Goal: Information Seeking & Learning: Learn about a topic

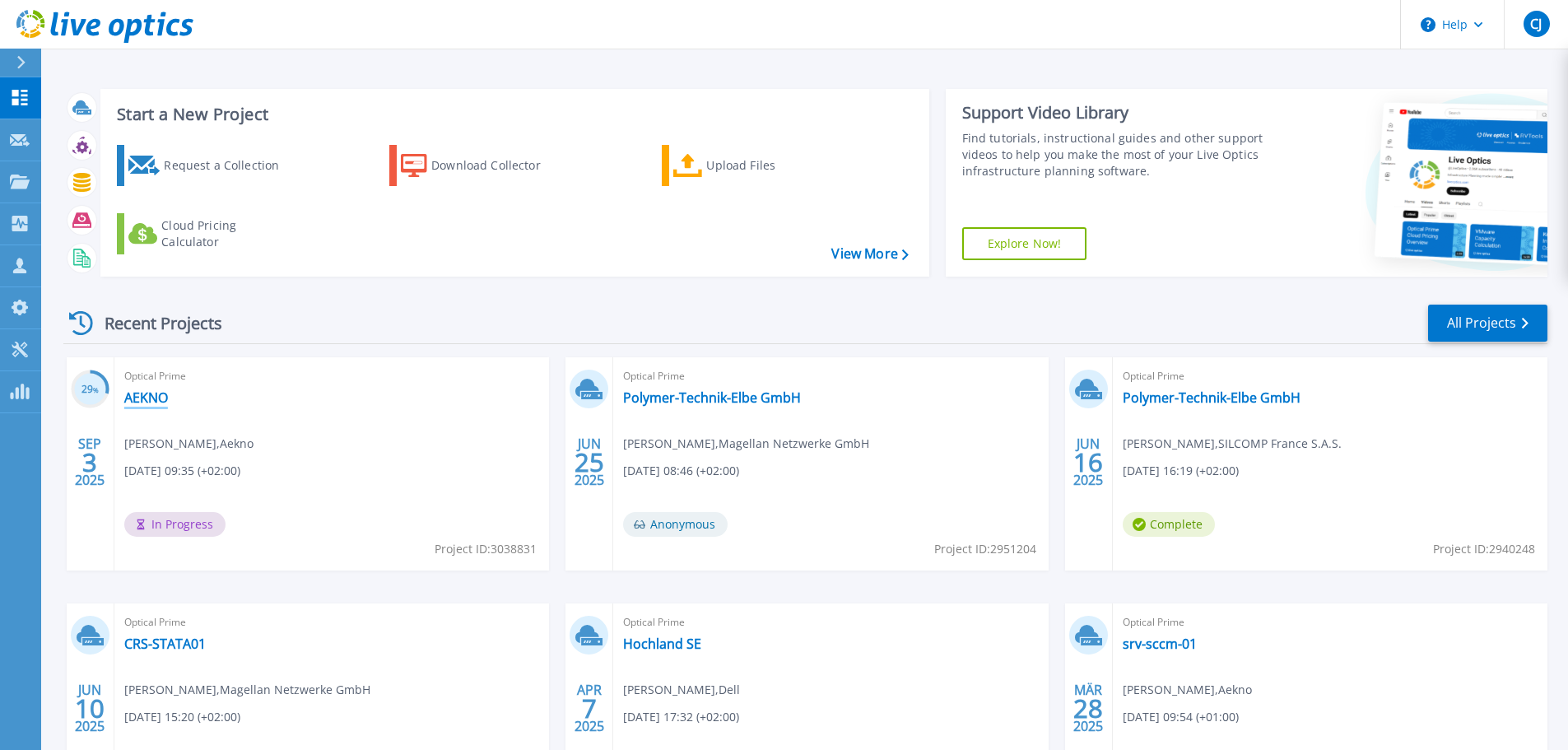
click at [140, 395] on link "AEKNO" at bounding box center [146, 398] width 44 height 17
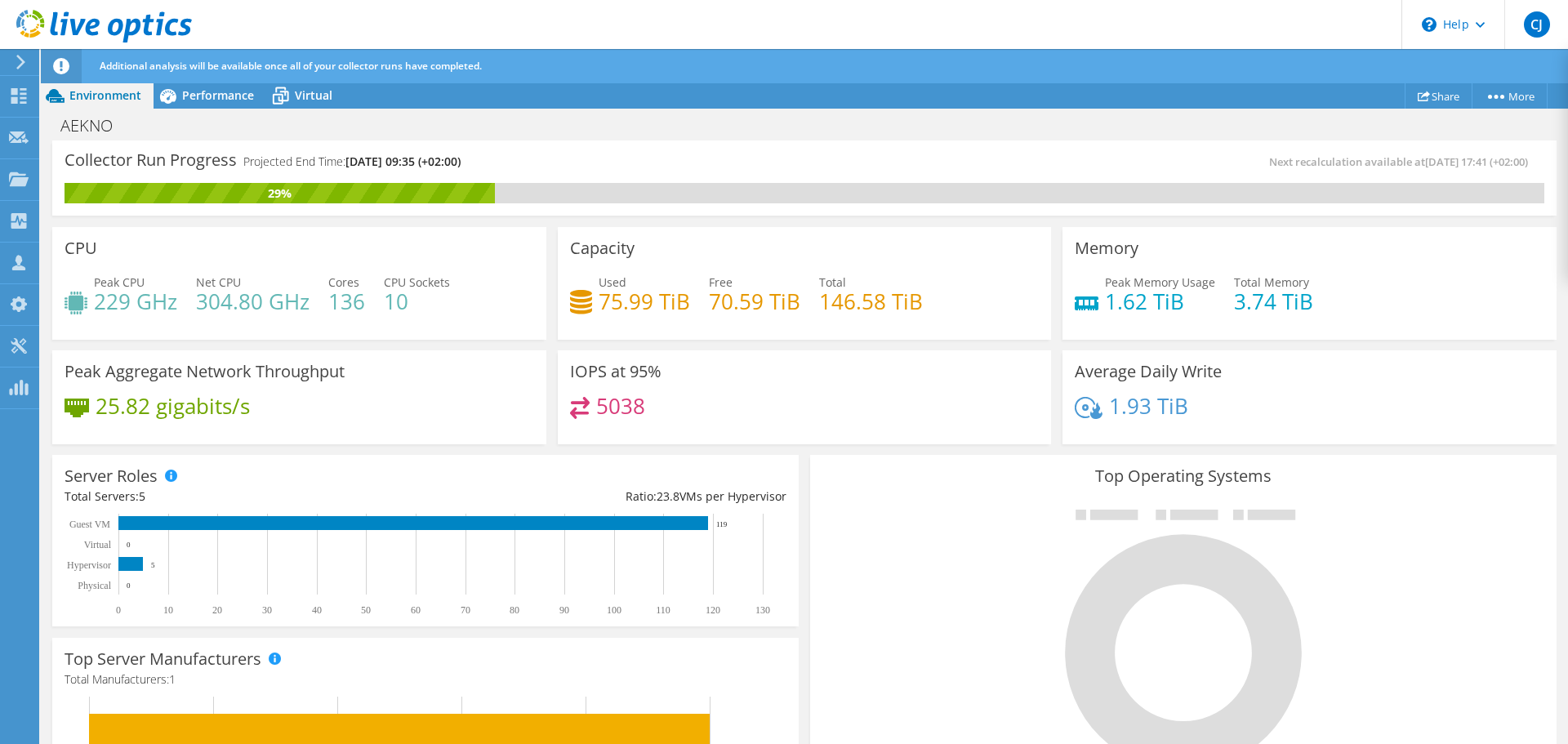
scroll to position [488, 0]
click at [226, 93] on span "Performance" at bounding box center [218, 95] width 72 height 16
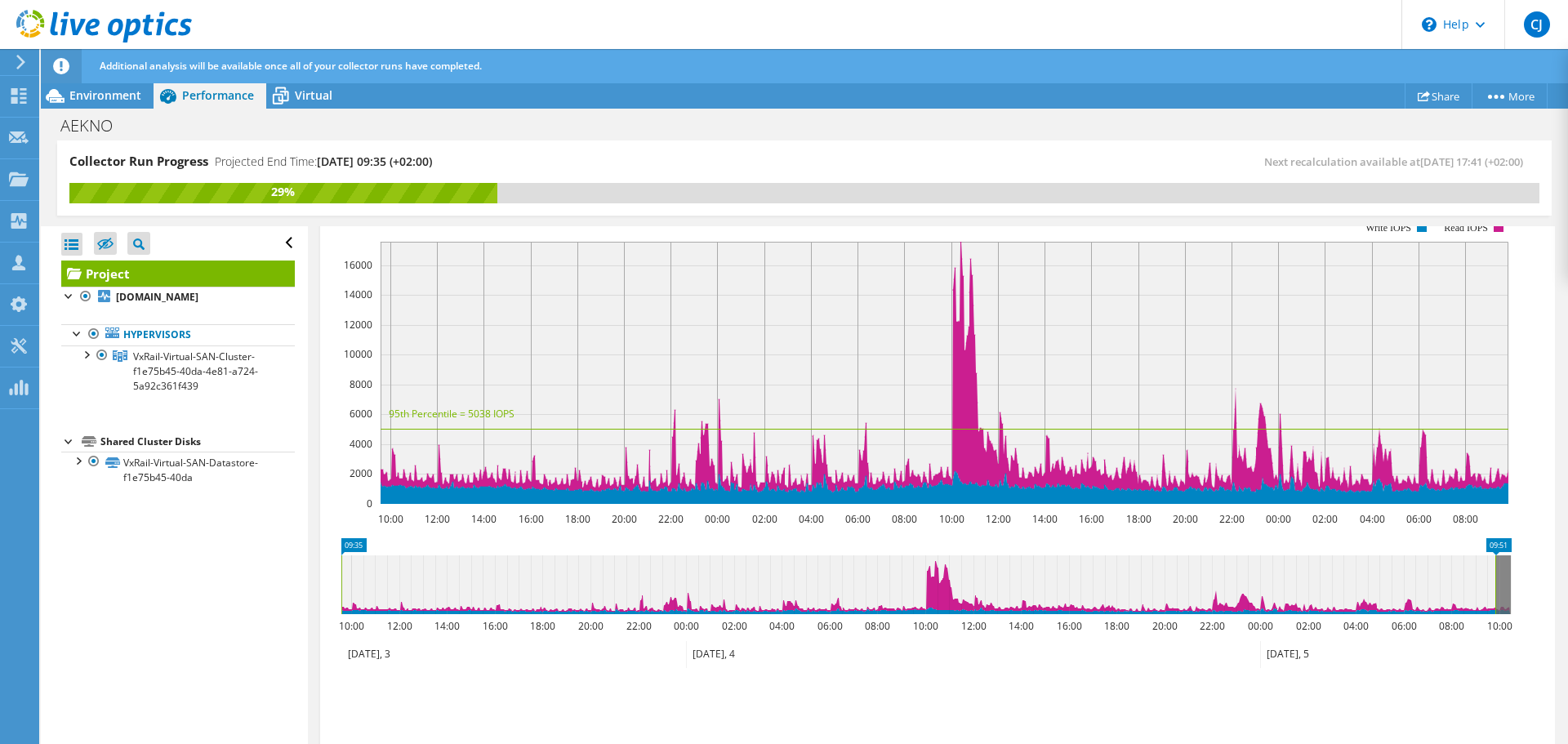
scroll to position [325, 0]
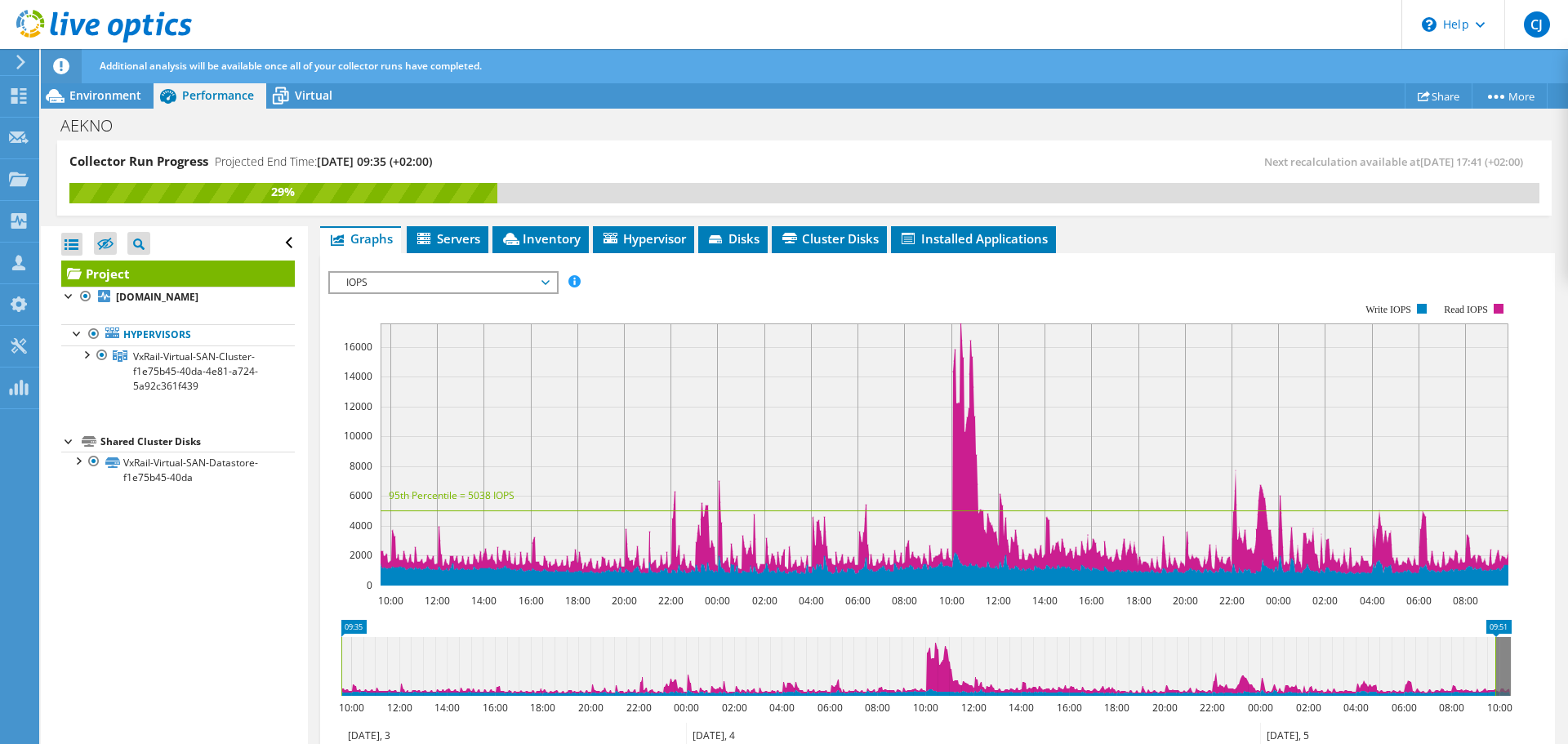
click at [529, 273] on span "IOPS" at bounding box center [444, 282] width 210 height 19
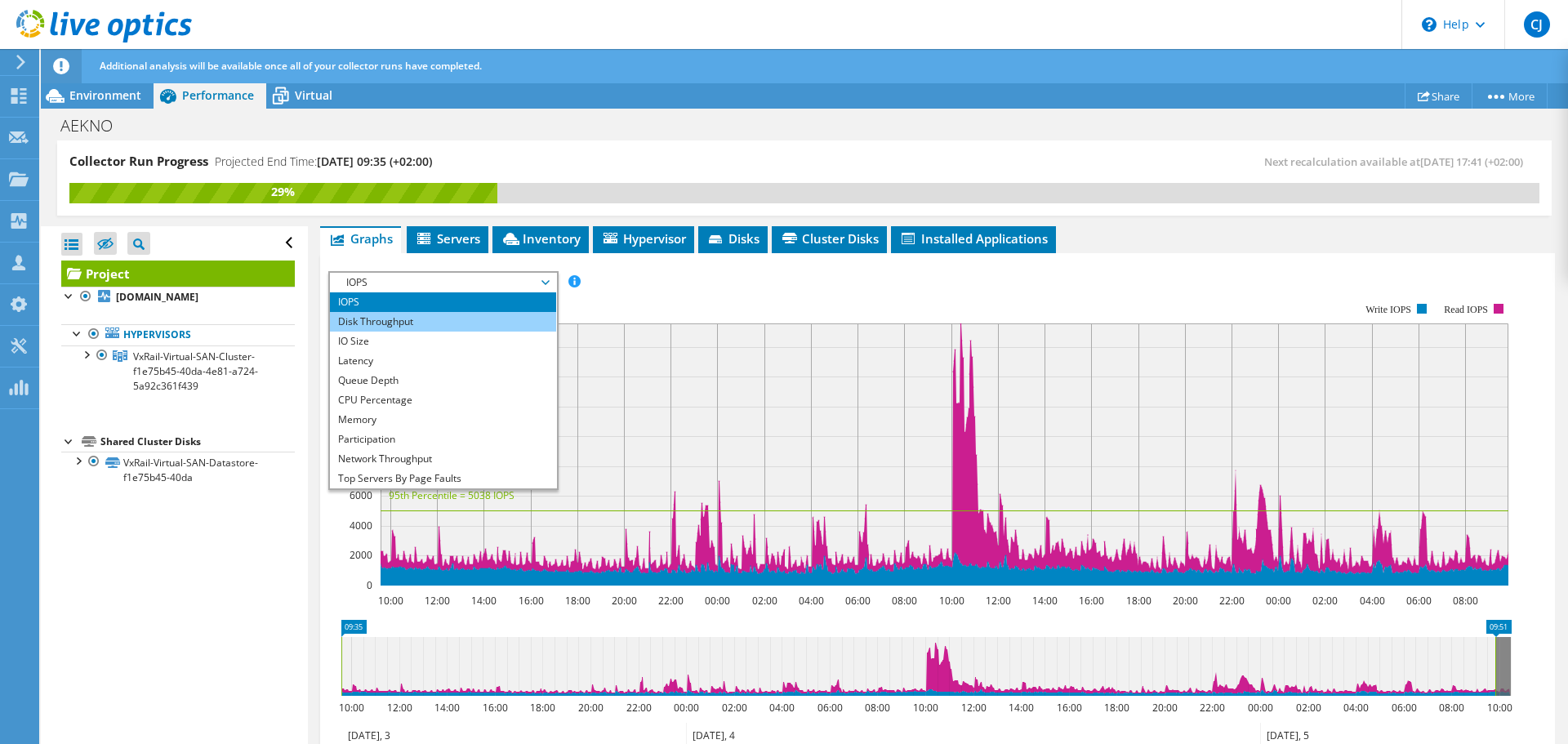
click at [391, 312] on li "Disk Throughput" at bounding box center [443, 321] width 226 height 19
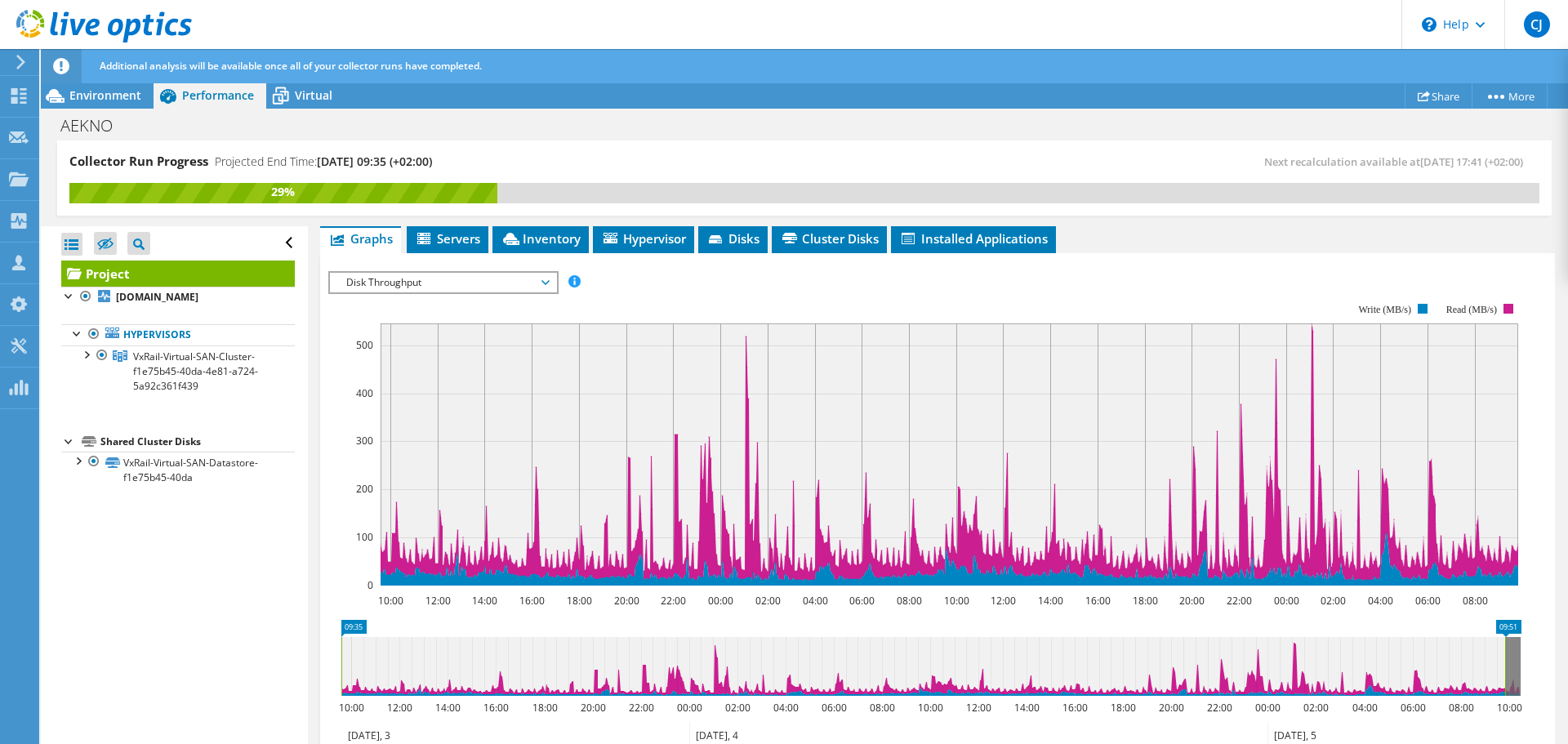
click at [499, 273] on span "Disk Throughput" at bounding box center [444, 282] width 210 height 19
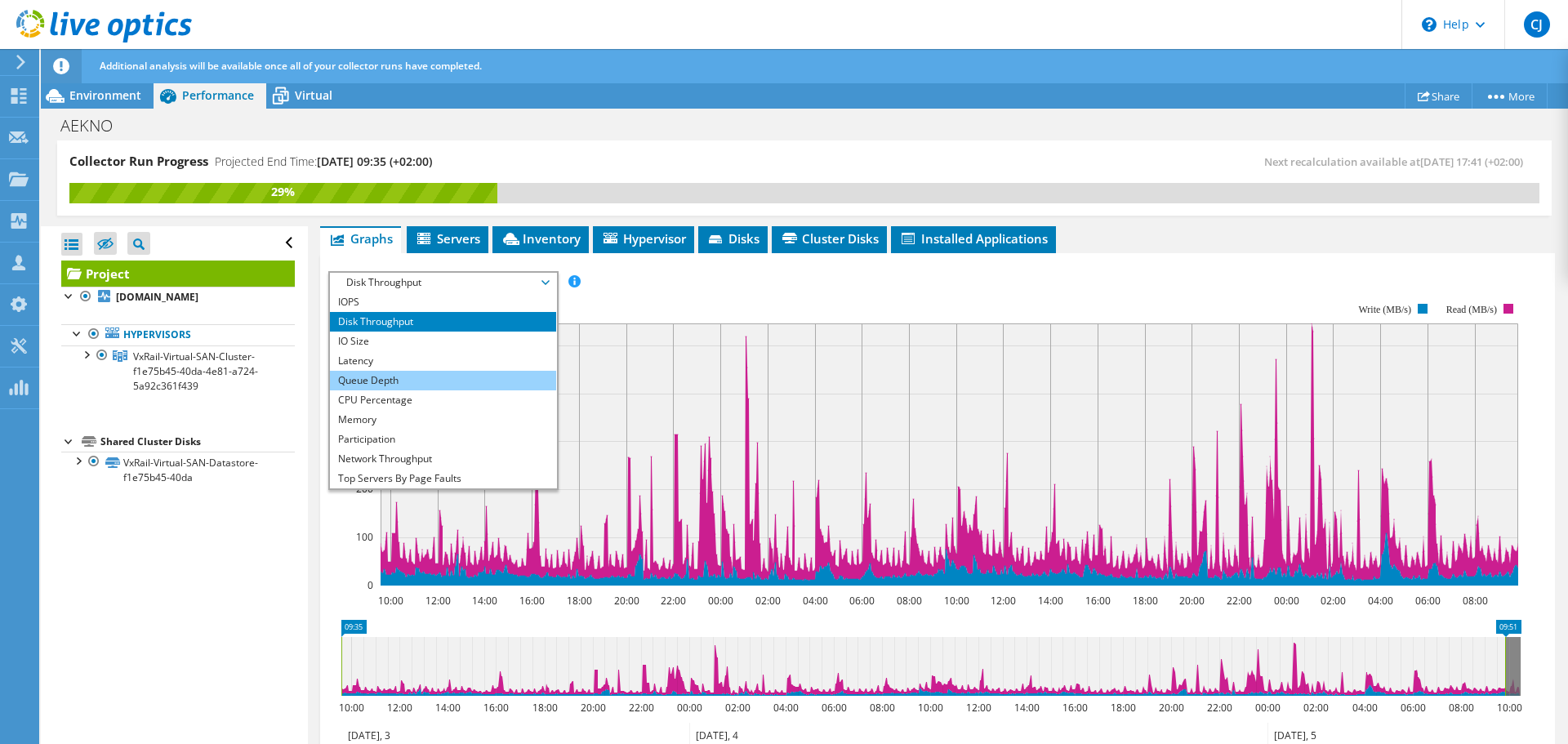
click at [401, 371] on li "Queue Depth" at bounding box center [443, 380] width 226 height 19
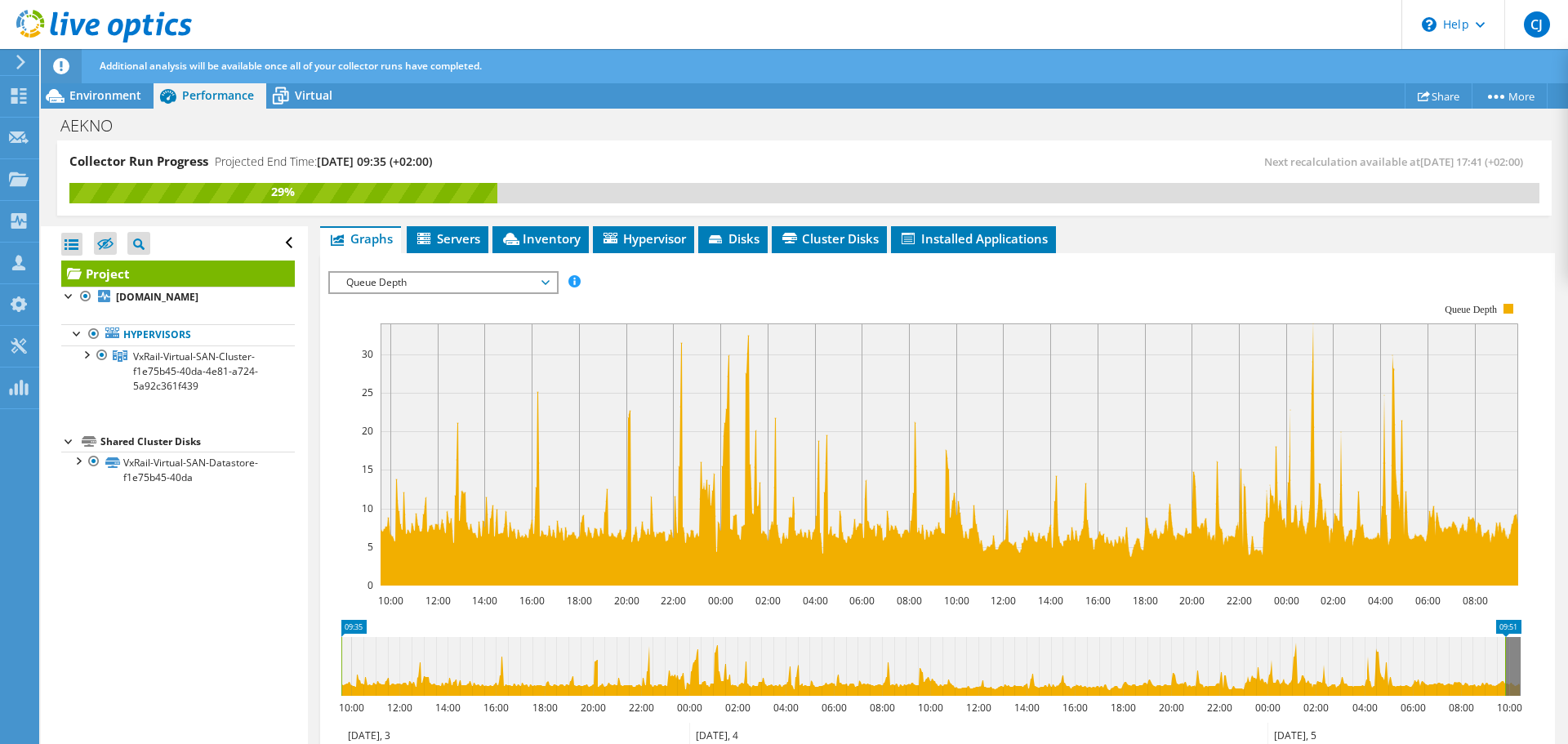
click at [501, 273] on span "Queue Depth" at bounding box center [444, 282] width 210 height 19
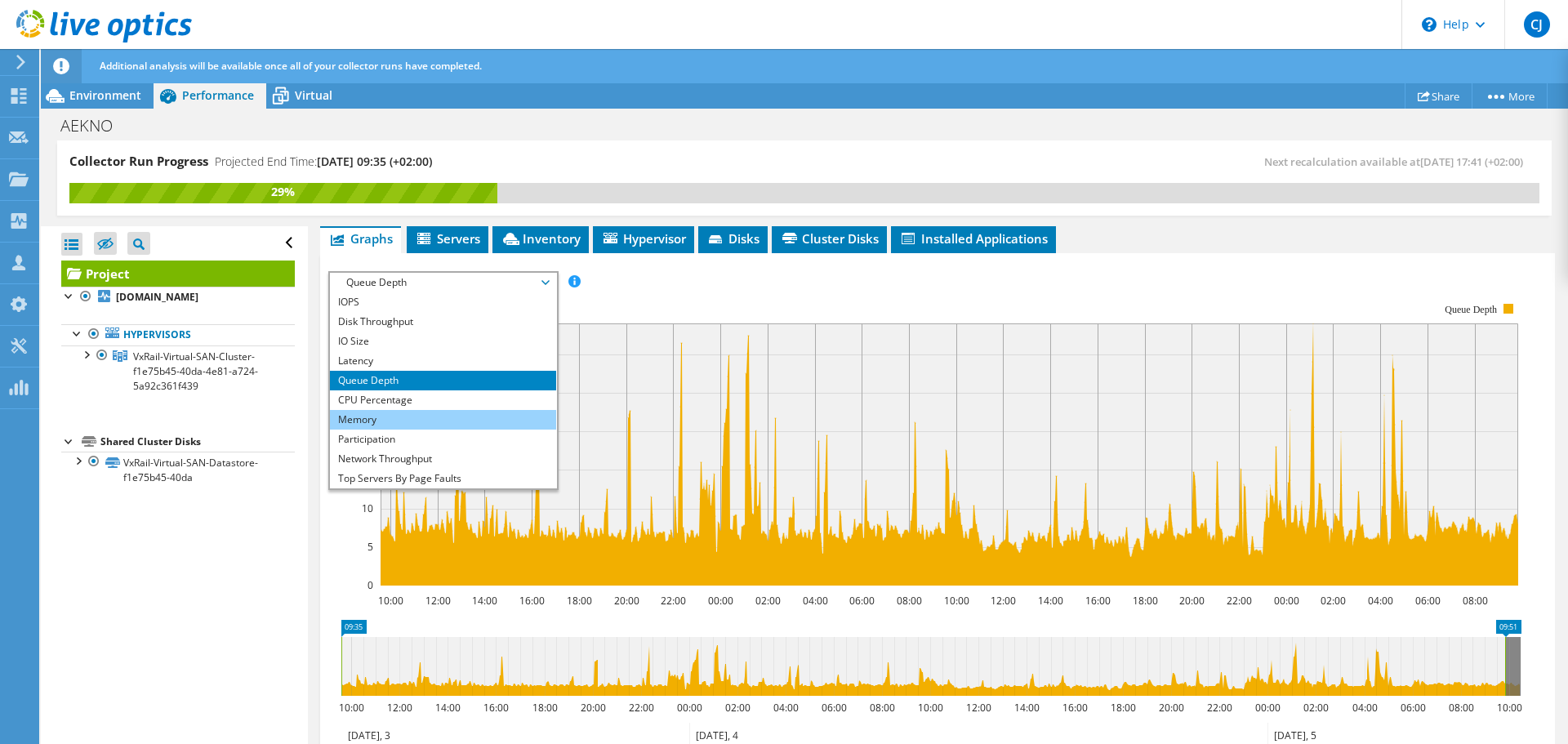
click at [409, 410] on li "Memory" at bounding box center [443, 419] width 226 height 19
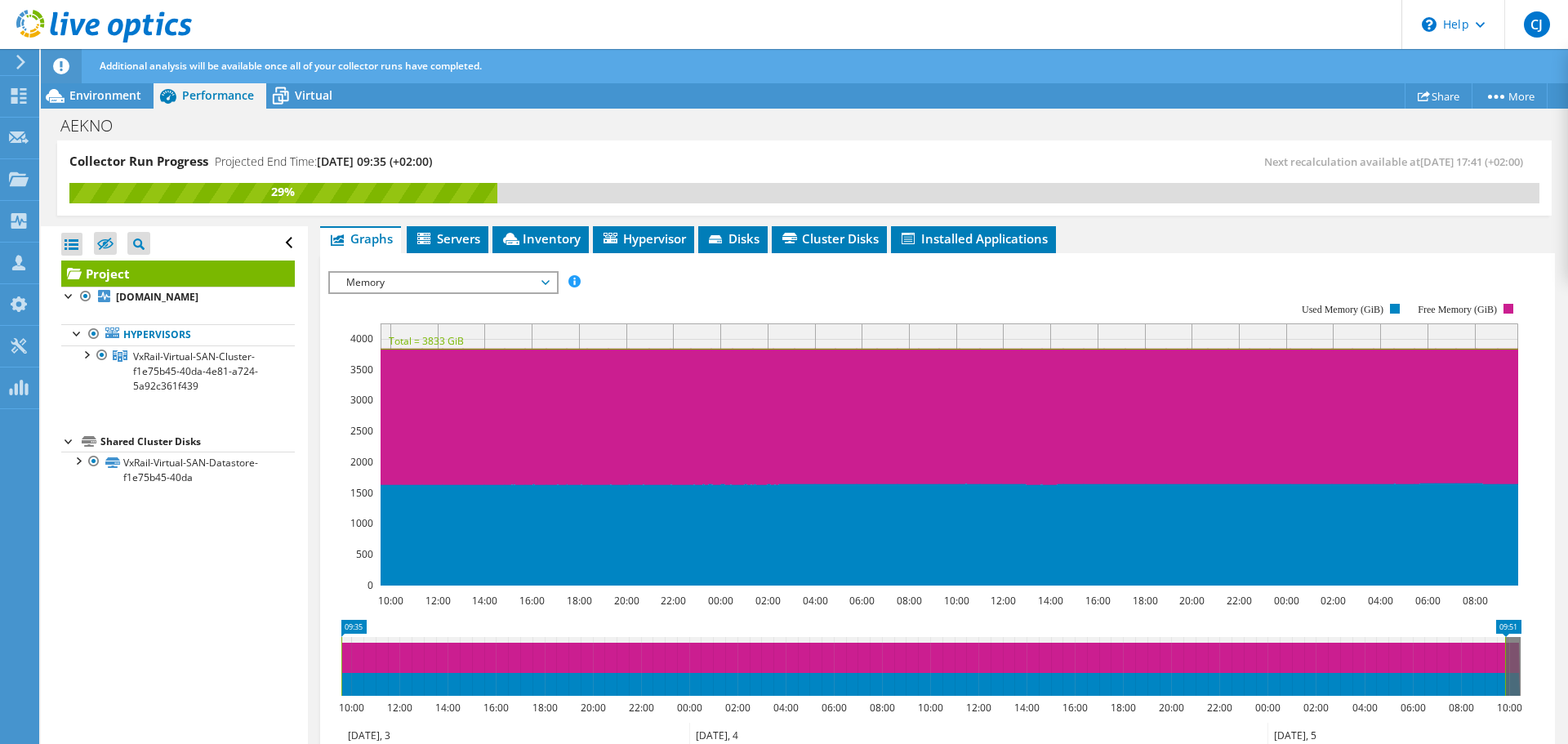
click at [439, 273] on span "Memory" at bounding box center [444, 282] width 210 height 19
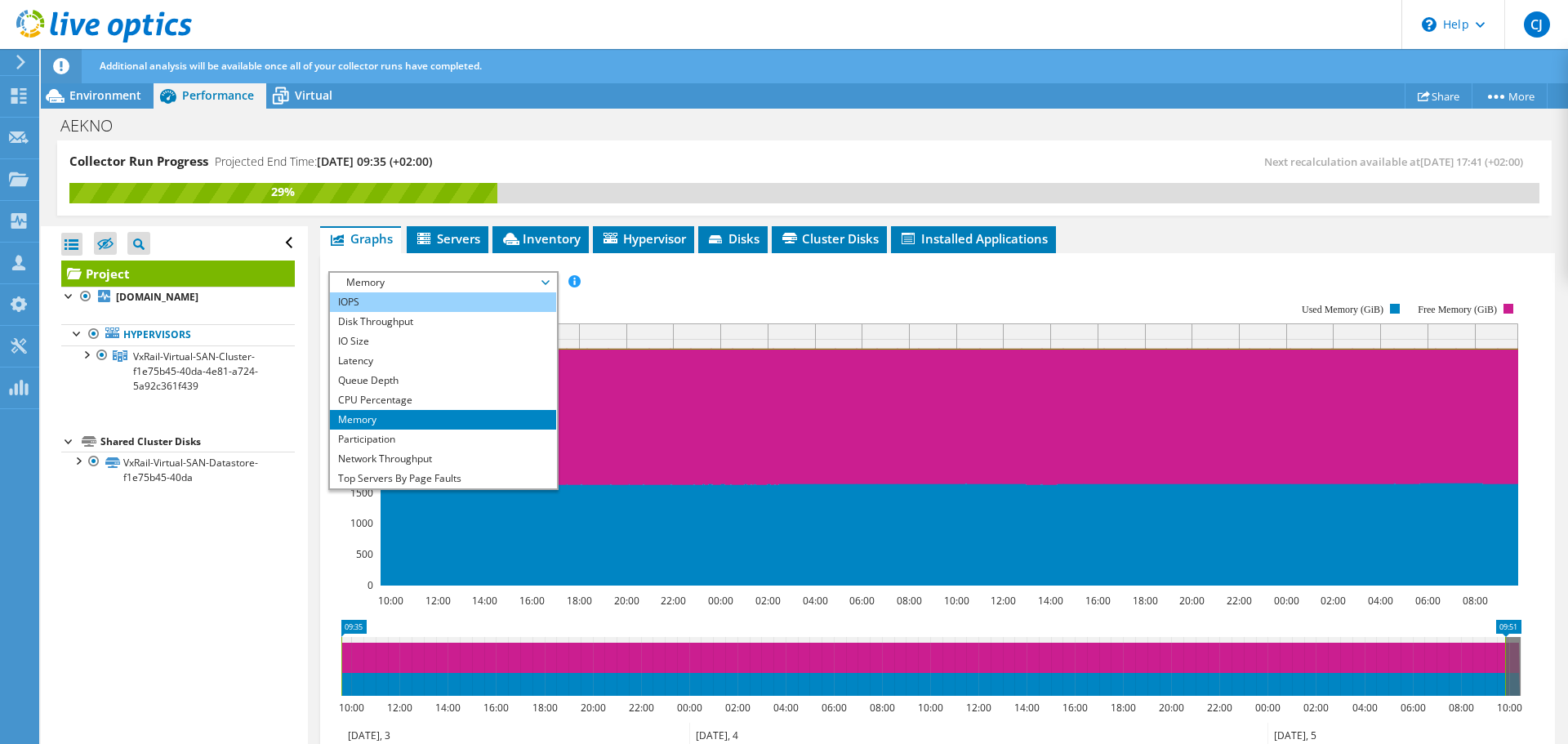
click at [389, 292] on li "IOPS" at bounding box center [443, 301] width 226 height 19
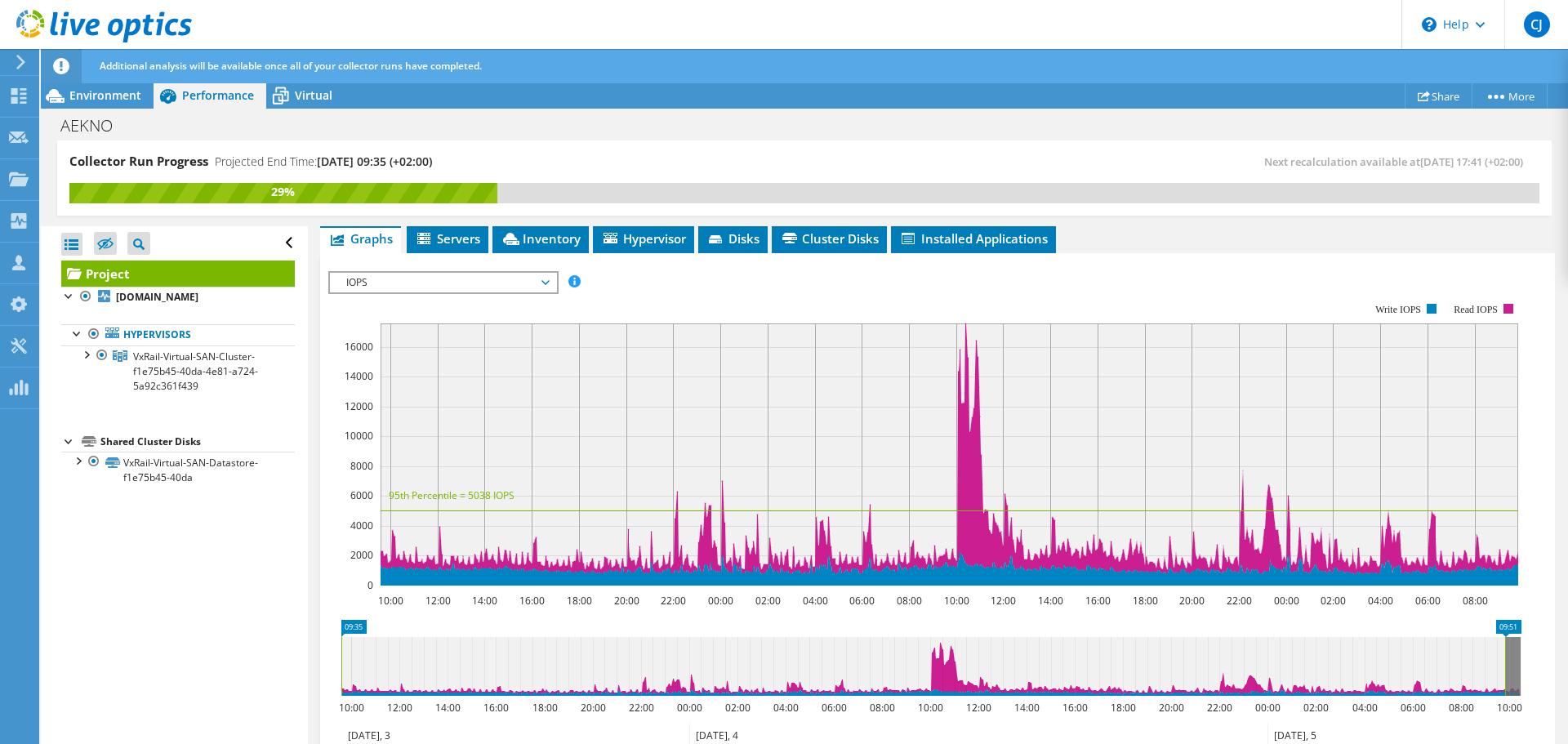
click at [431, 273] on span "IOPS" at bounding box center [444, 282] width 210 height 19
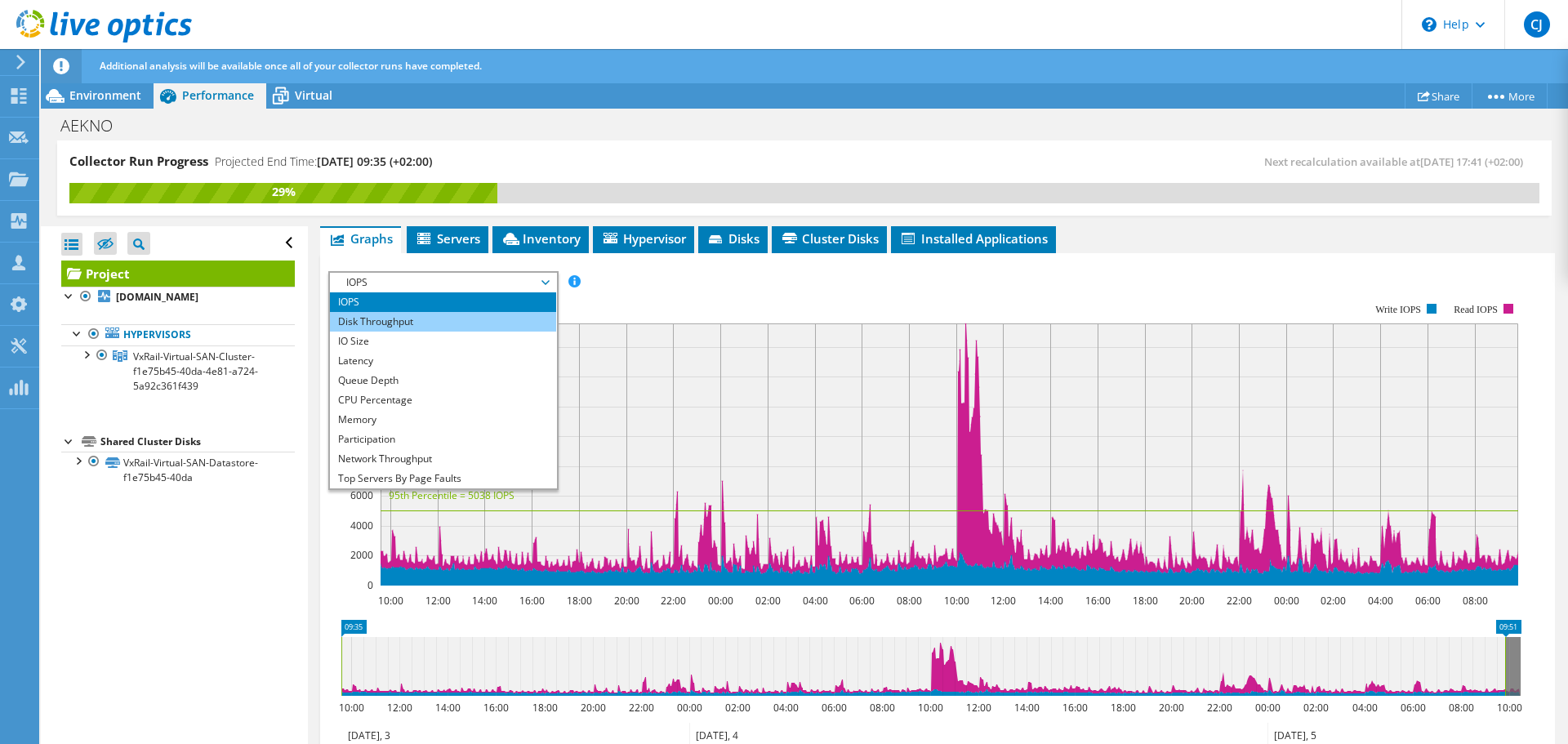
click at [412, 312] on li "Disk Throughput" at bounding box center [443, 321] width 226 height 19
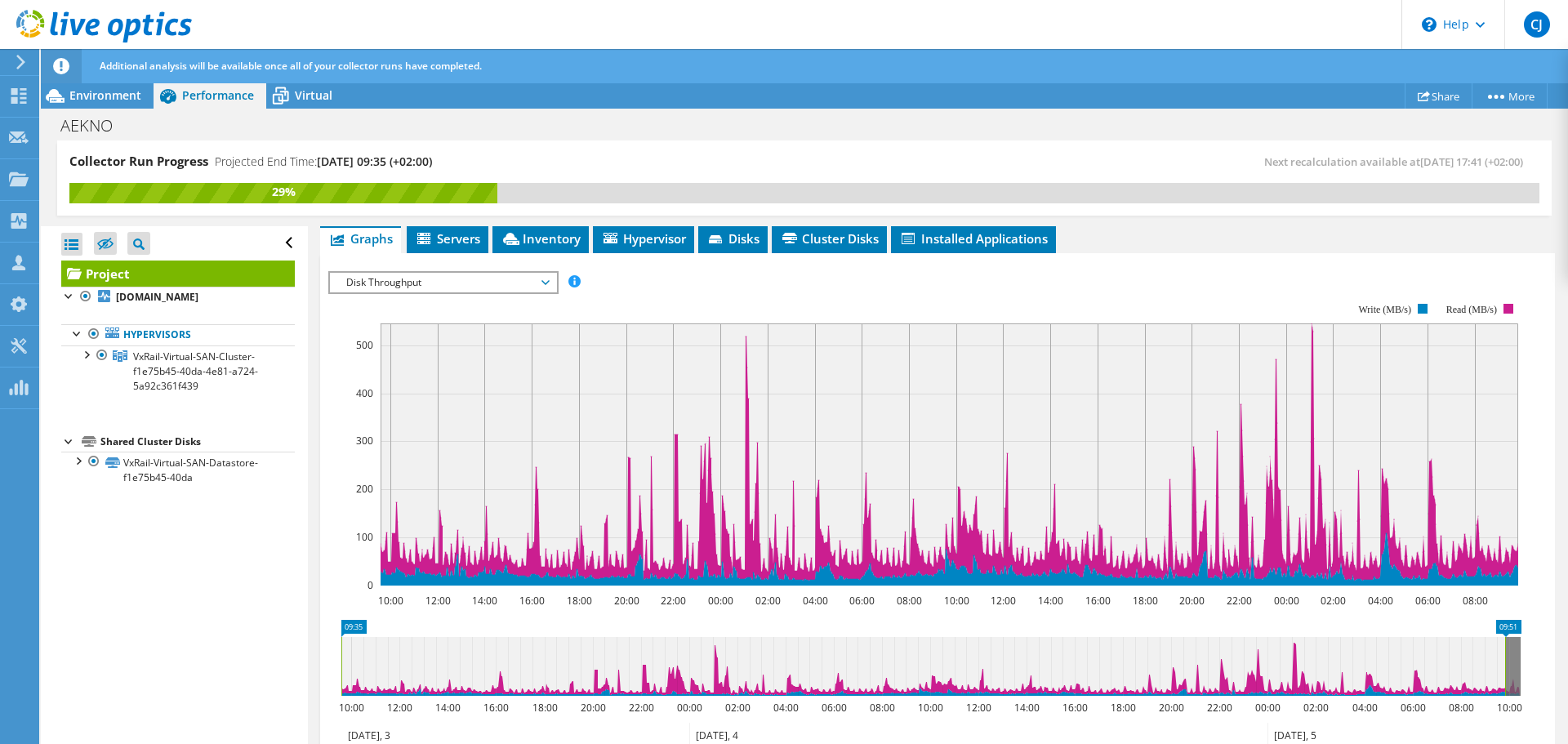
click at [435, 273] on span "Disk Throughput" at bounding box center [444, 282] width 210 height 19
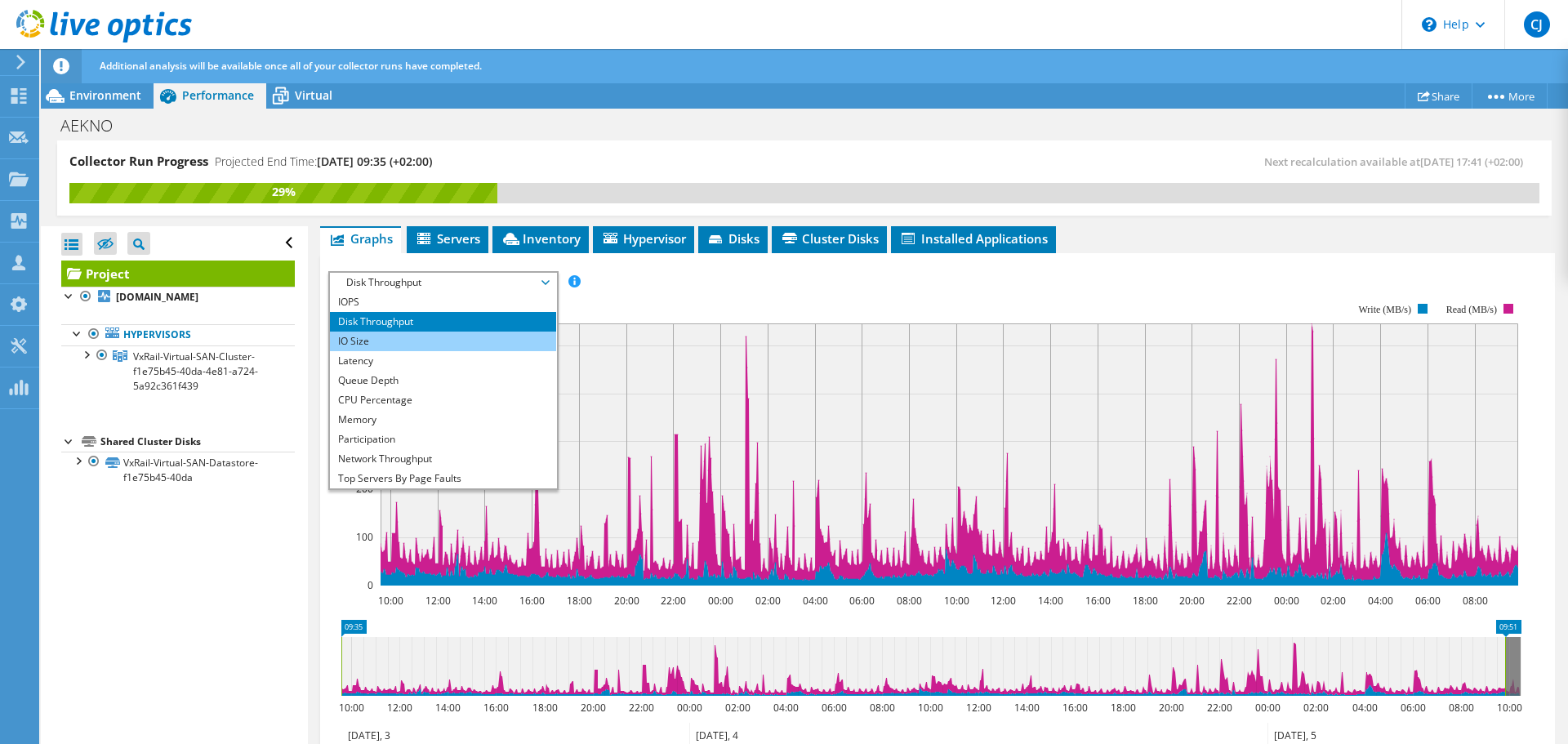
click at [386, 332] on li "IO Size" at bounding box center [443, 341] width 226 height 19
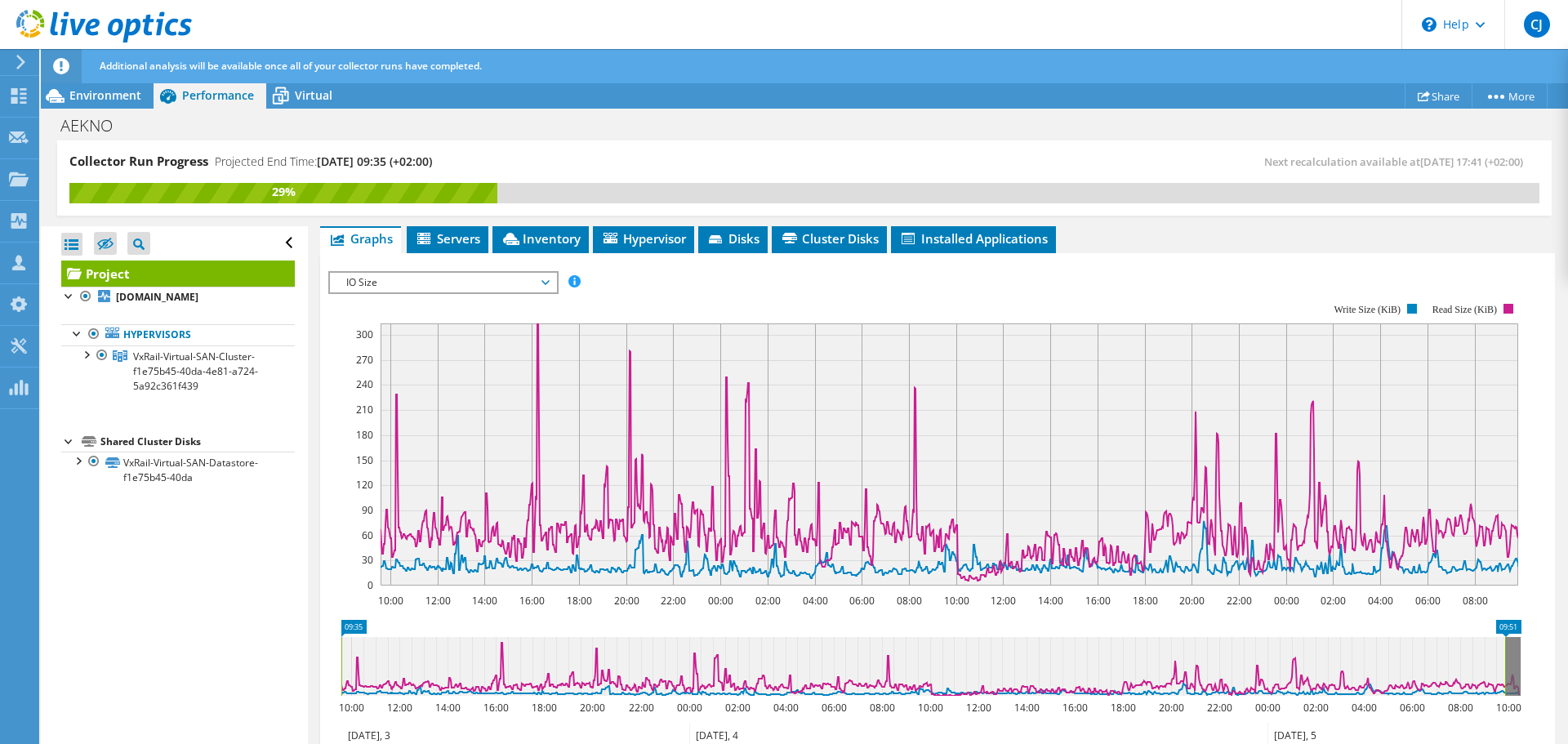
click at [424, 273] on span "IO Size" at bounding box center [444, 282] width 210 height 19
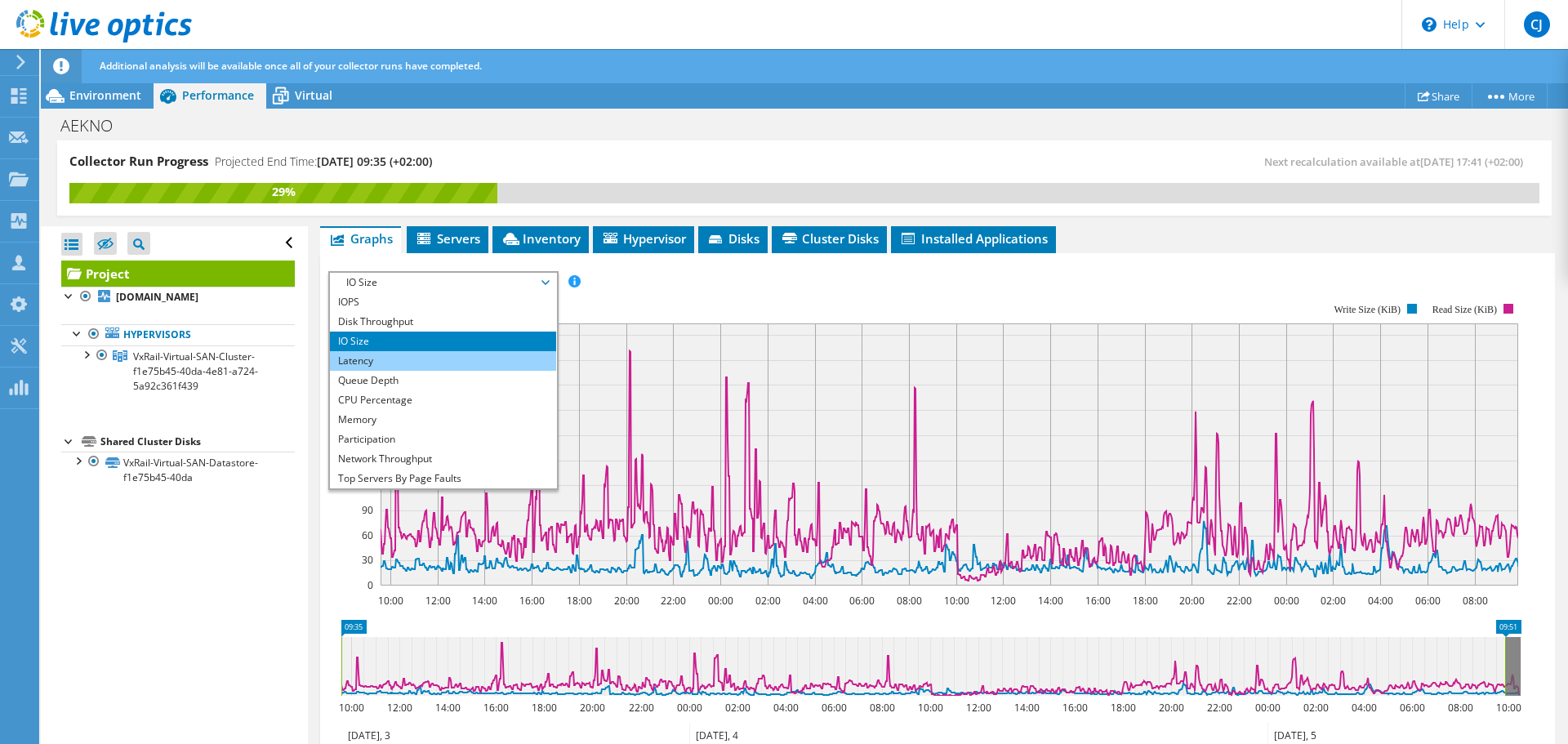
click at [405, 351] on li "Latency" at bounding box center [443, 360] width 226 height 19
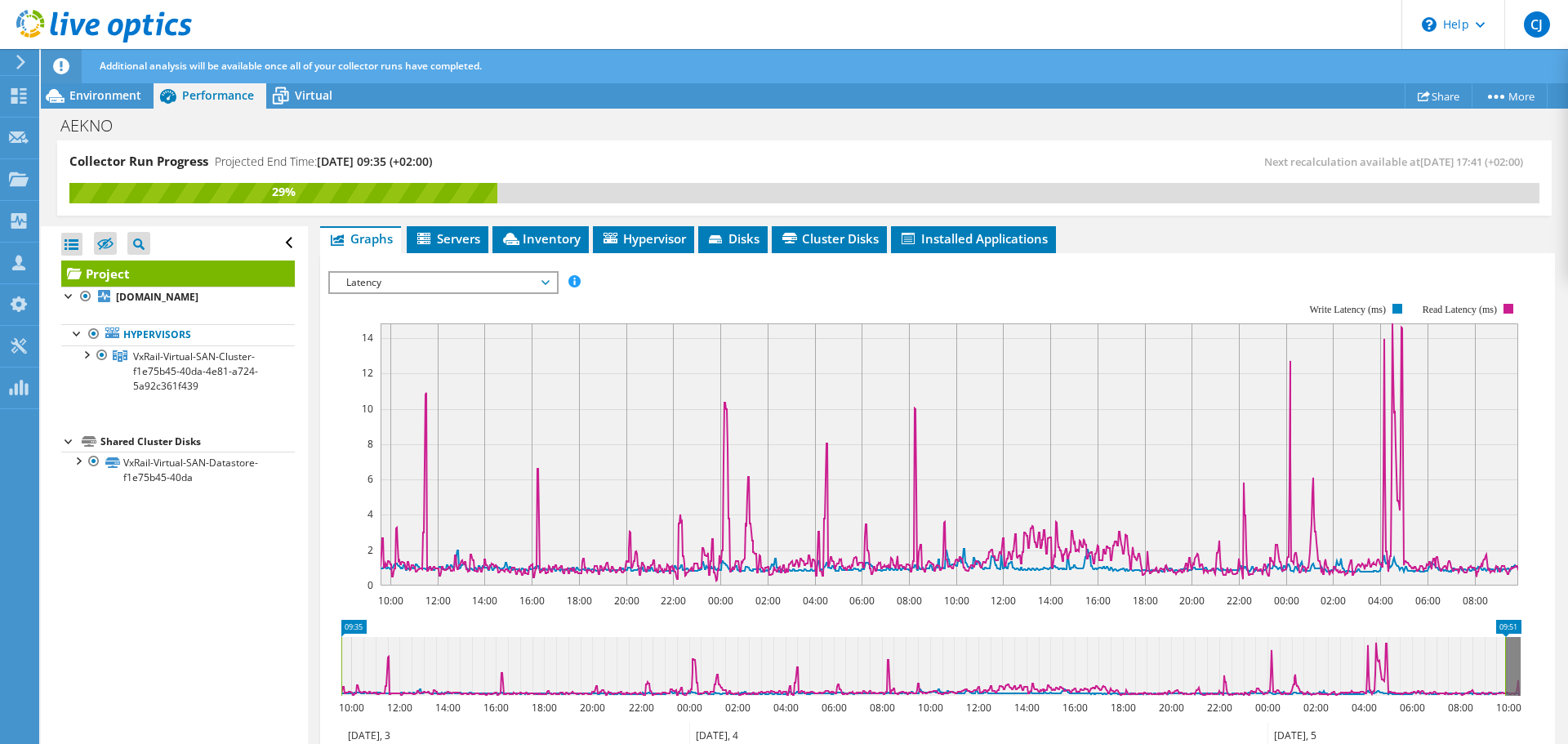
click at [387, 273] on span "Latency" at bounding box center [444, 282] width 210 height 19
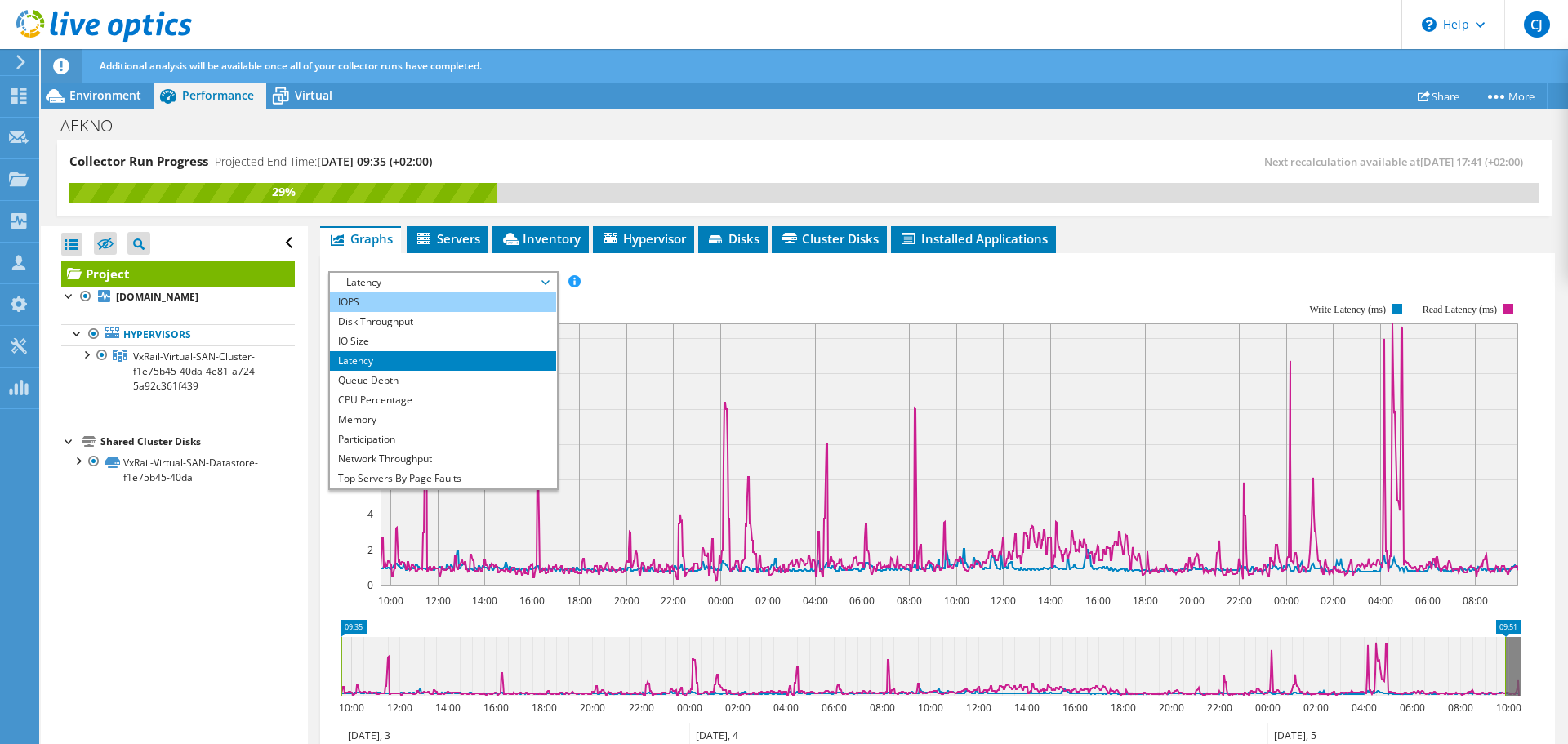
click at [372, 292] on li "IOPS" at bounding box center [443, 301] width 226 height 19
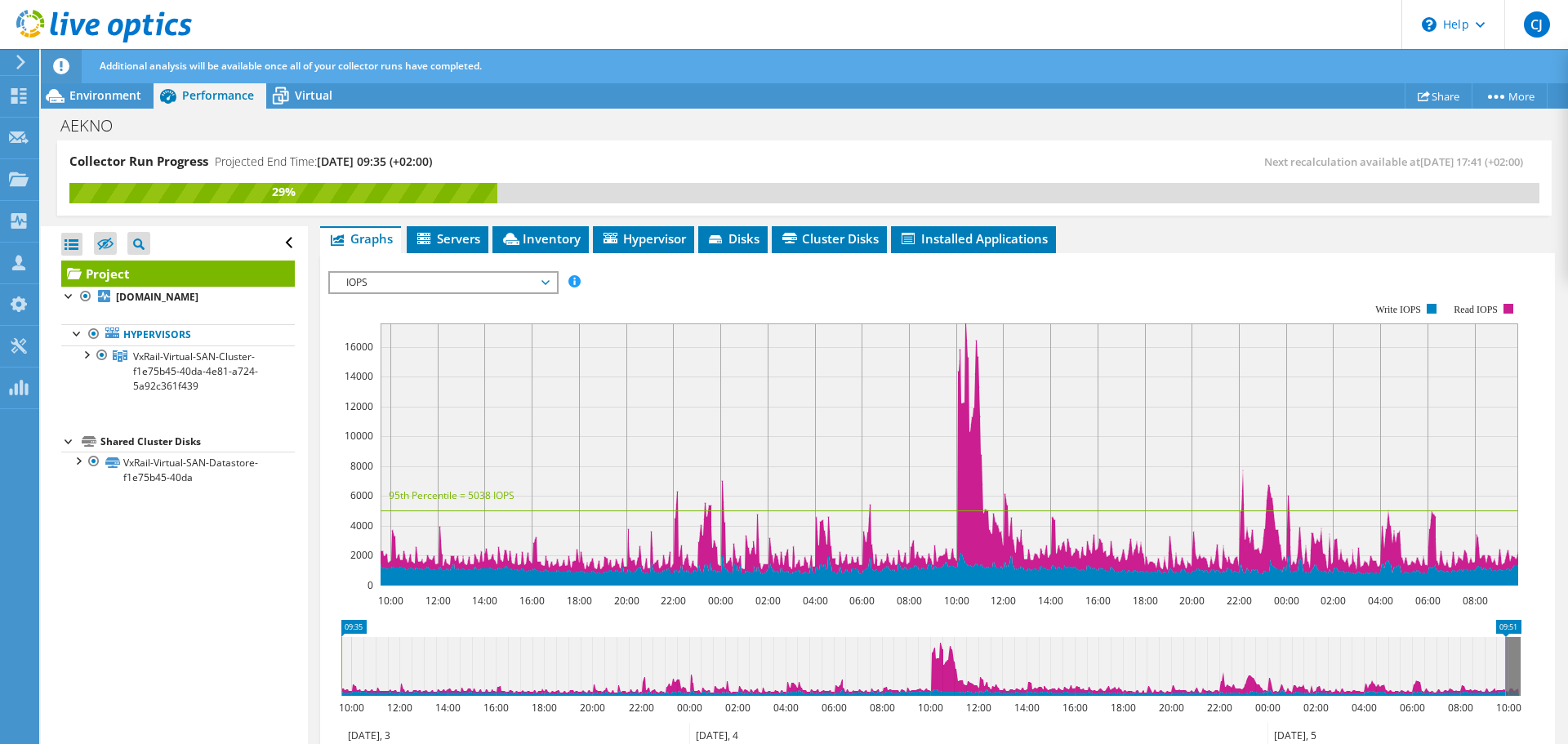
click at [510, 273] on span "IOPS" at bounding box center [444, 282] width 210 height 19
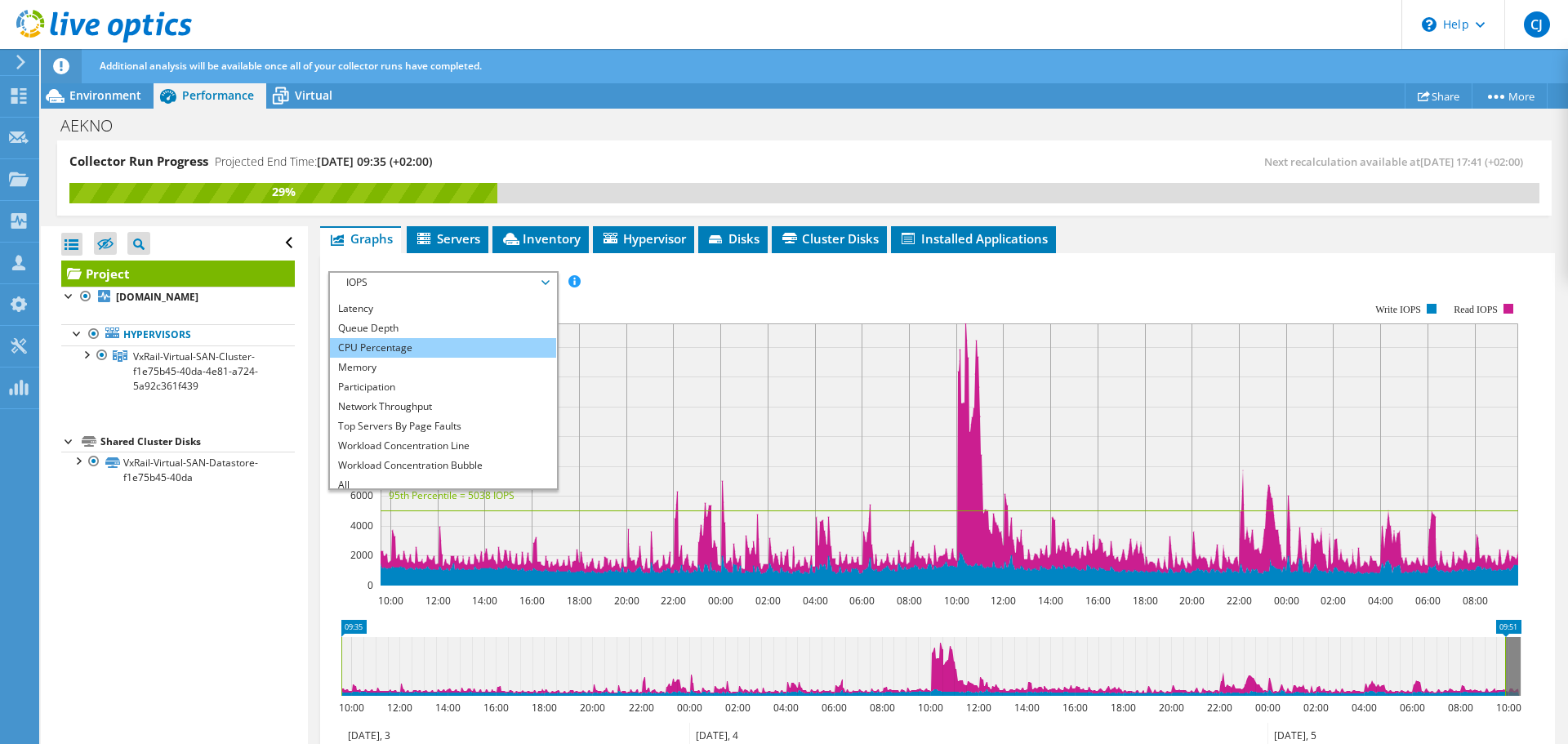
scroll to position [59, 0]
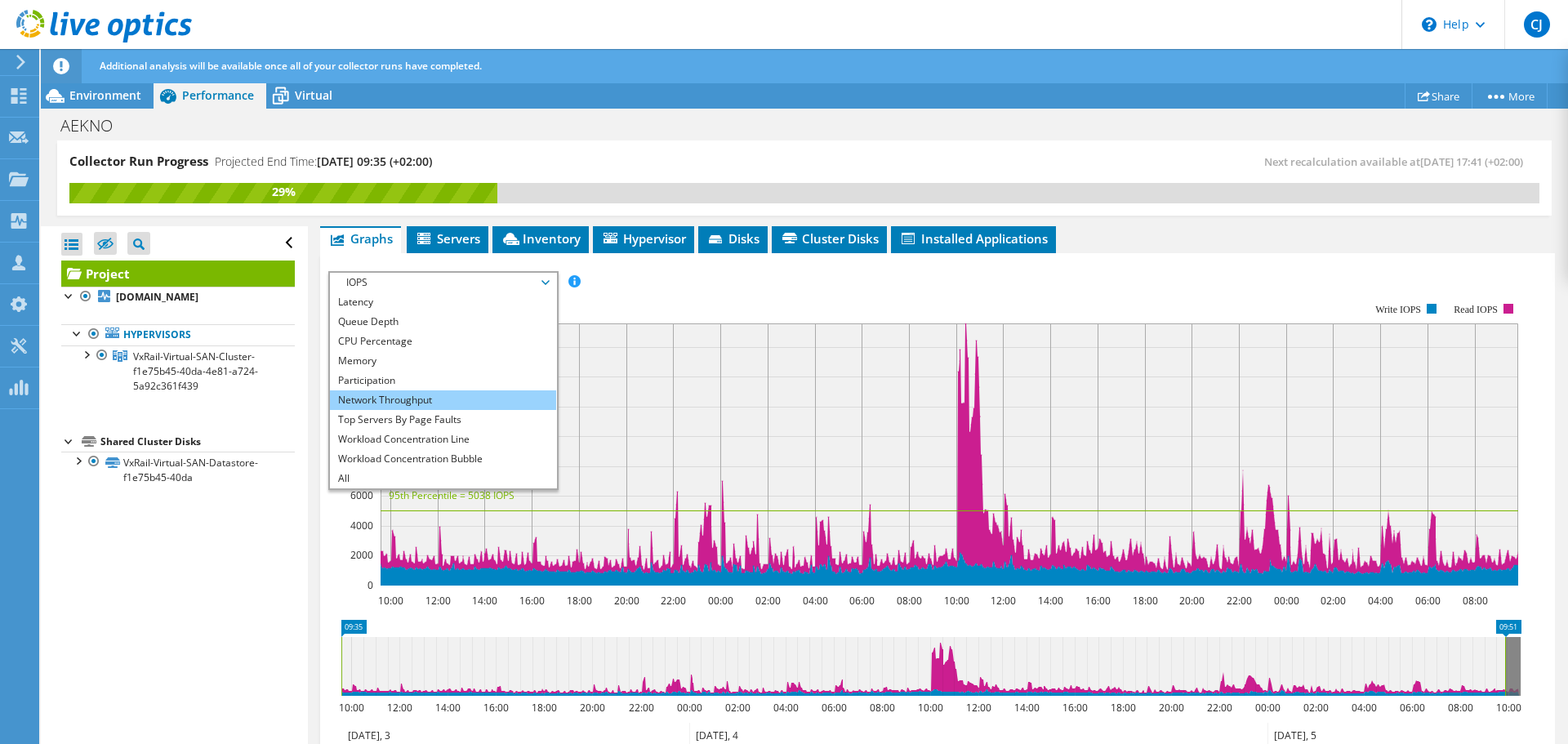
click at [423, 390] on li "Network Throughput" at bounding box center [443, 399] width 226 height 19
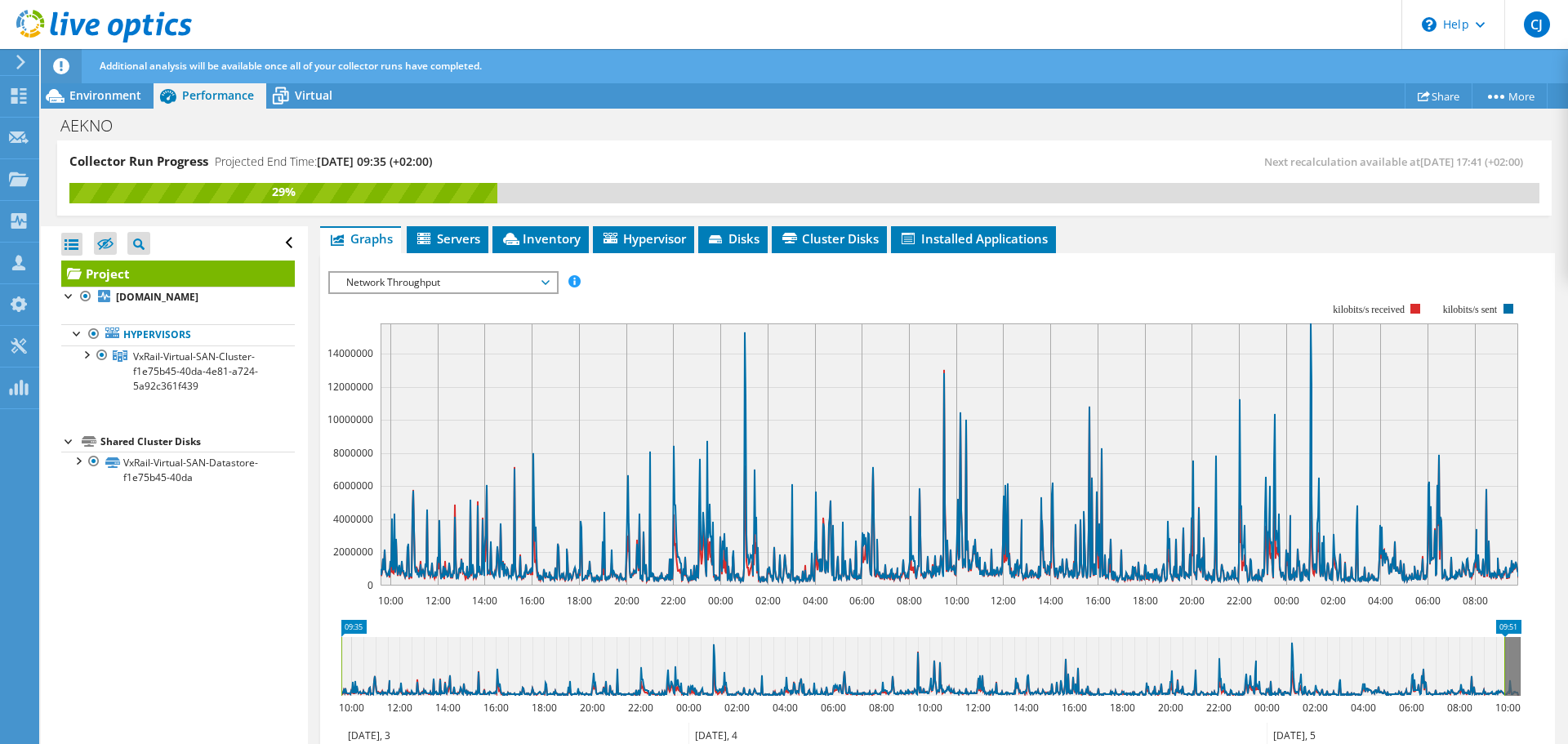
click at [493, 273] on span "Network Throughput" at bounding box center [444, 282] width 210 height 19
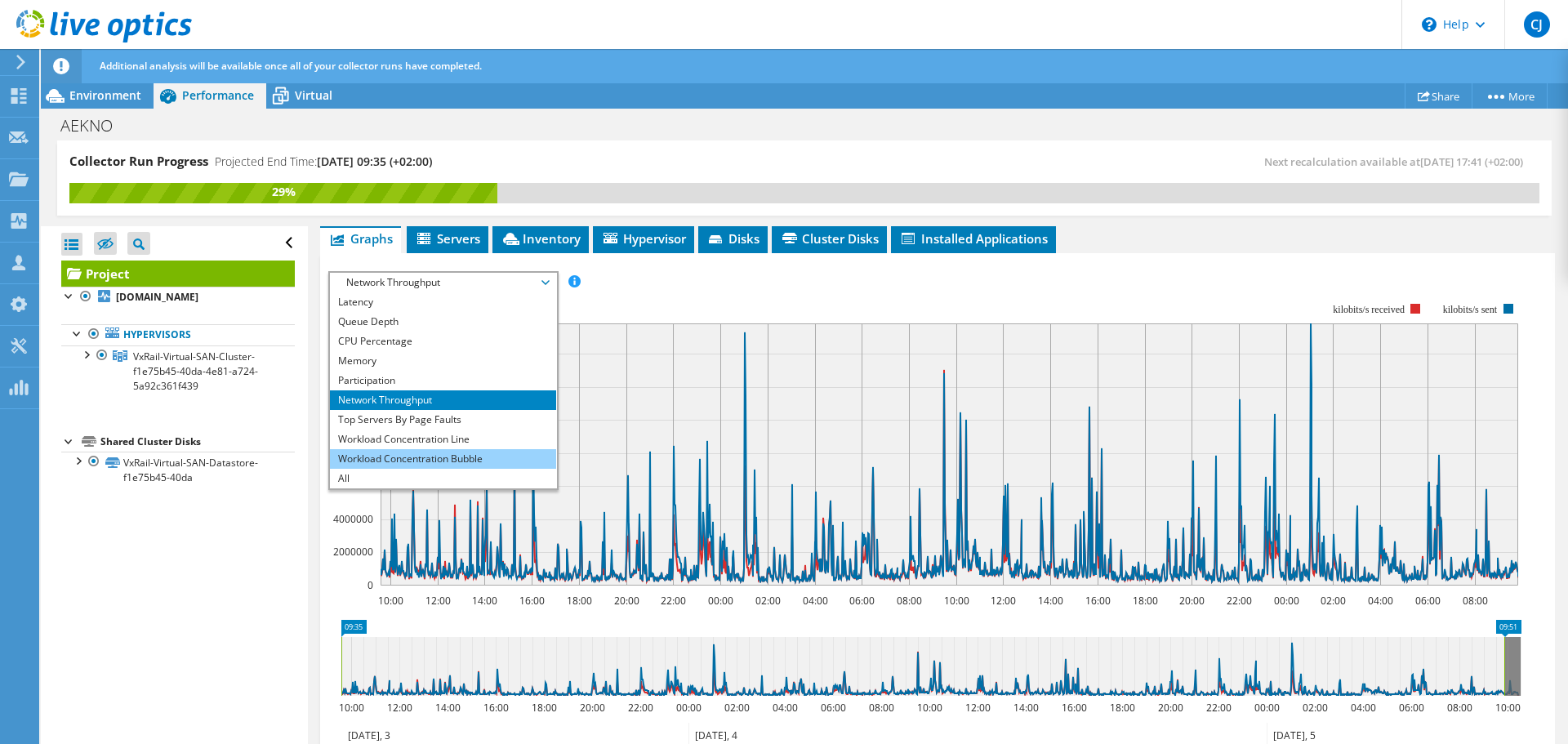
click at [454, 449] on li "Workload Concentration Bubble" at bounding box center [443, 458] width 226 height 19
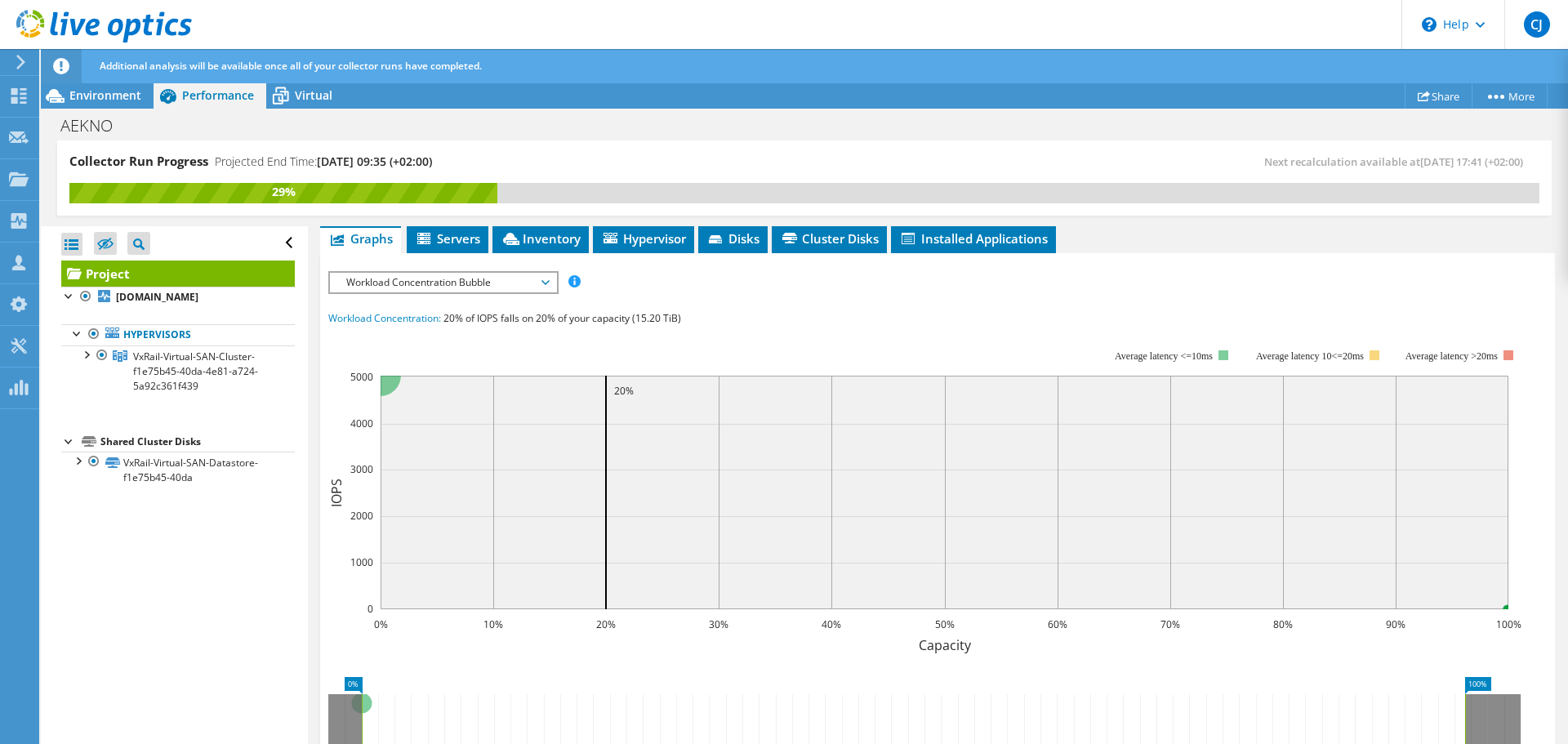
click at [461, 273] on span "Workload Concentration Bubble" at bounding box center [444, 282] width 210 height 19
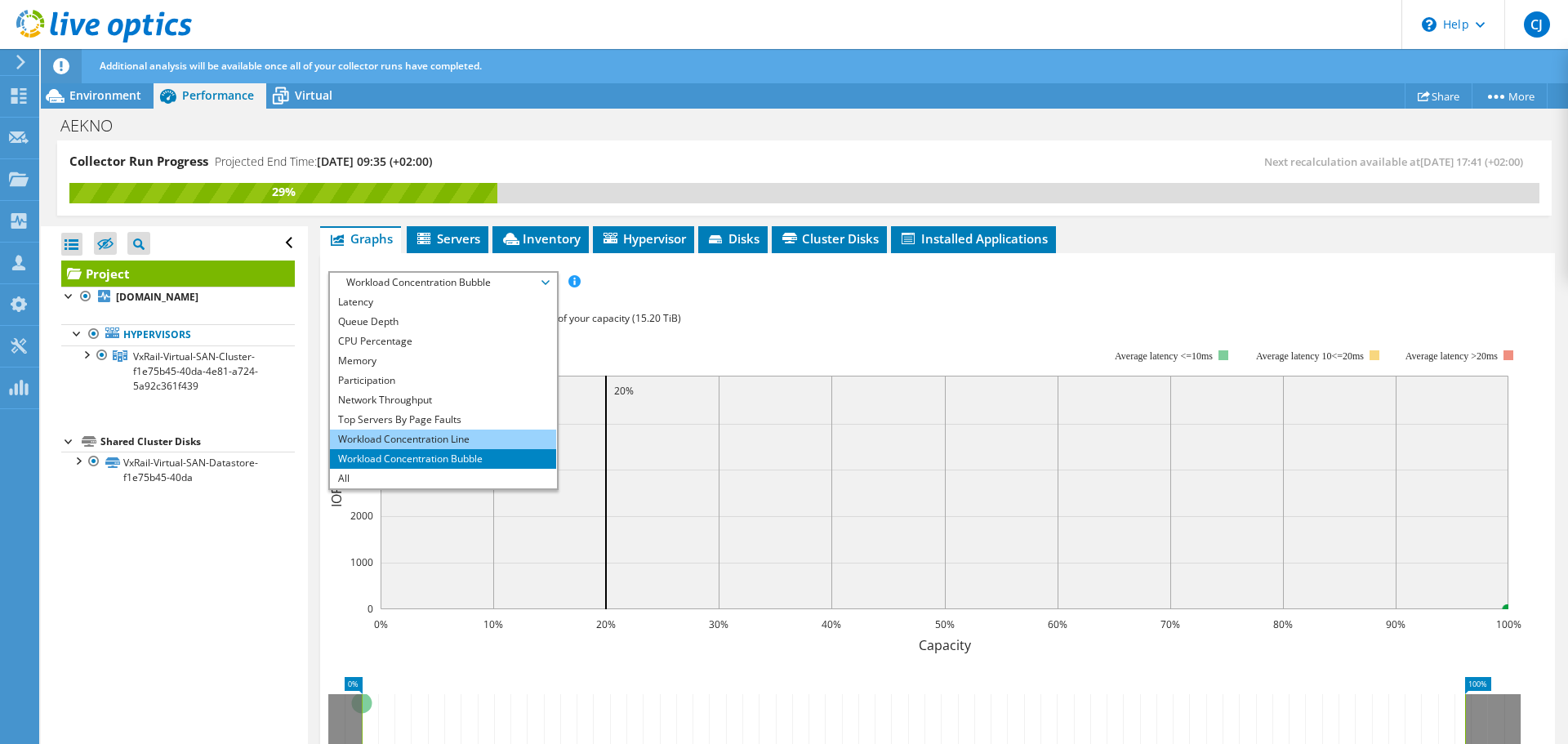
click at [445, 430] on li "Workload Concentration Line" at bounding box center [443, 439] width 226 height 19
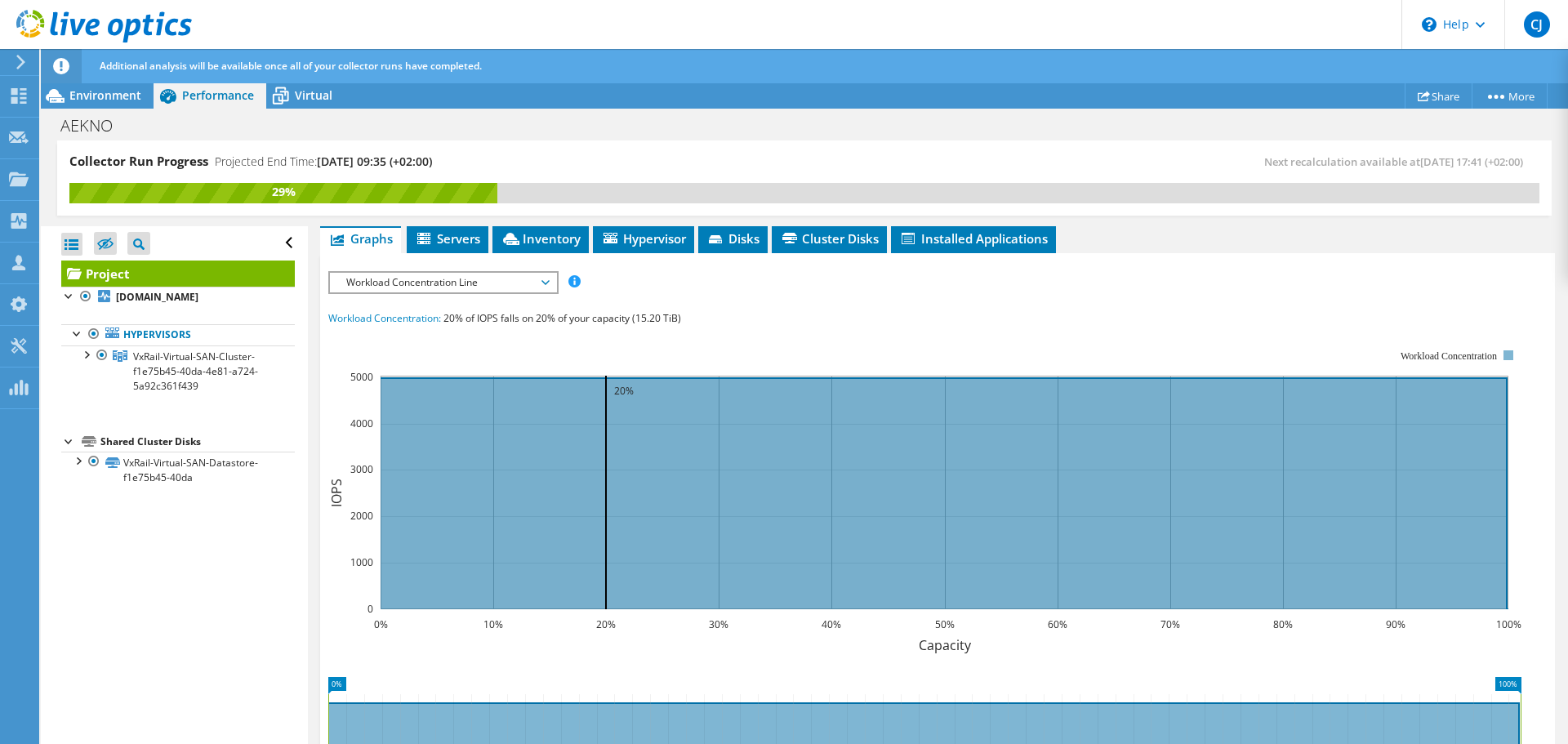
click at [480, 273] on span "Workload Concentration Line" at bounding box center [444, 282] width 210 height 19
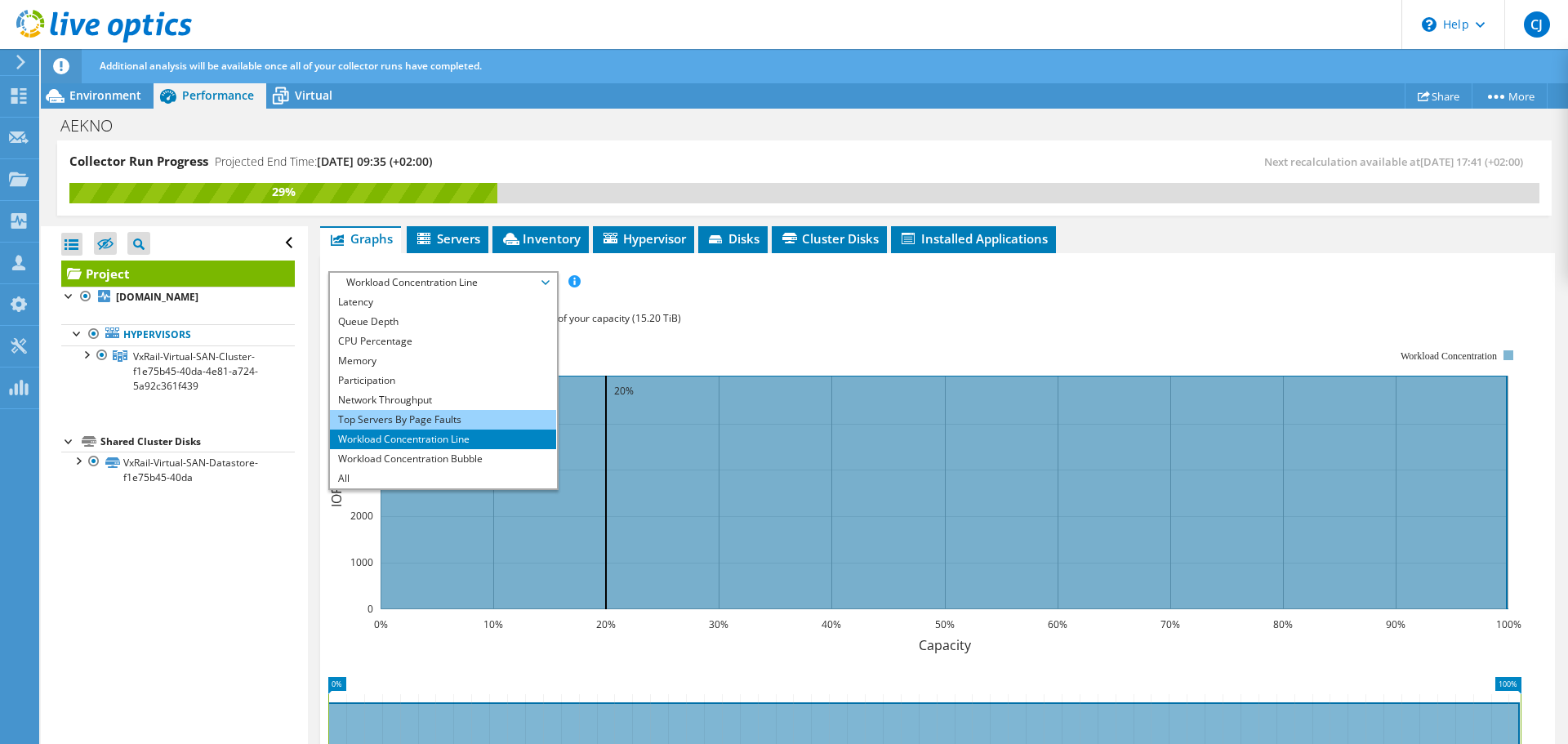
click at [430, 410] on li "Top Servers By Page Faults" at bounding box center [443, 419] width 226 height 19
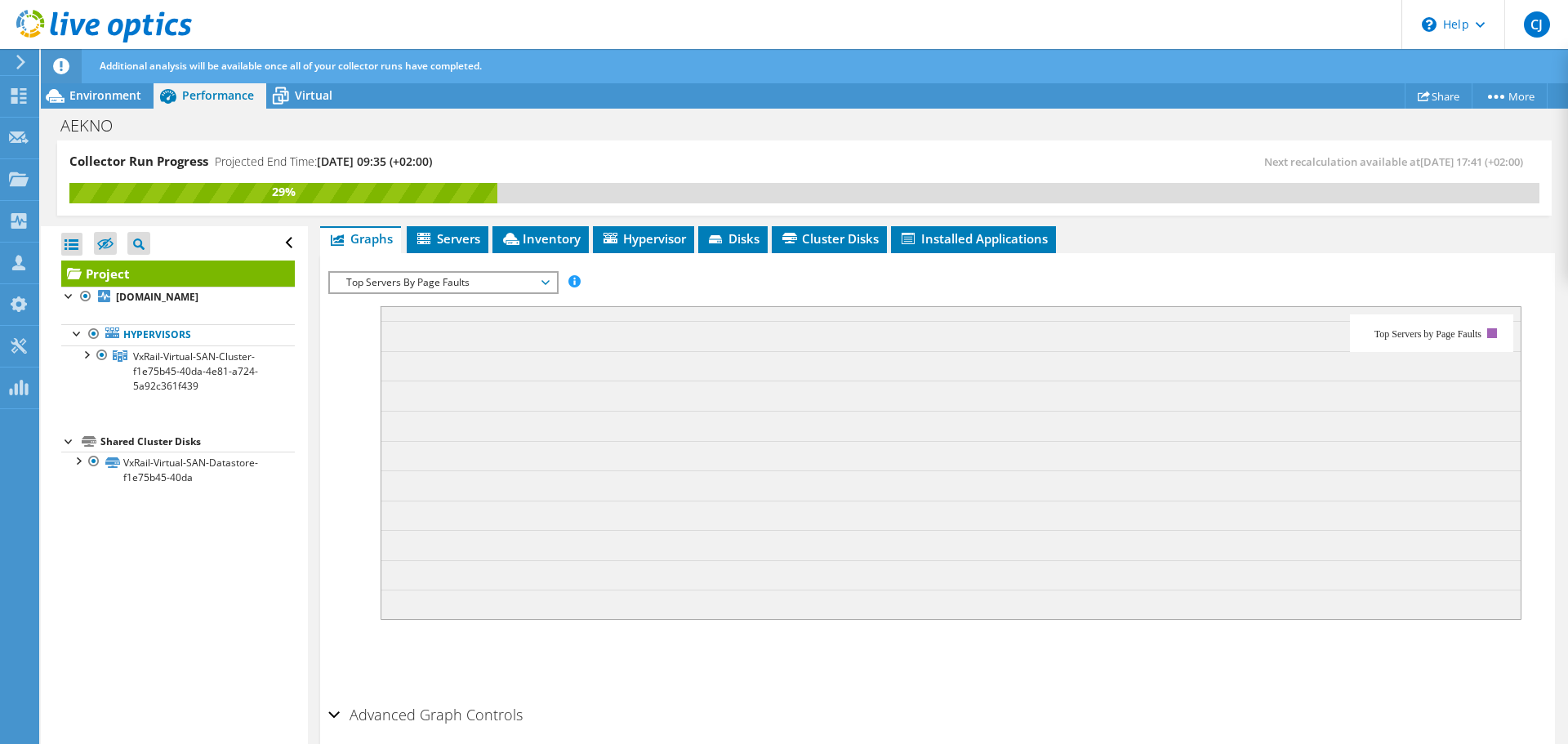
click at [469, 273] on span "Top Servers By Page Faults" at bounding box center [444, 282] width 210 height 19
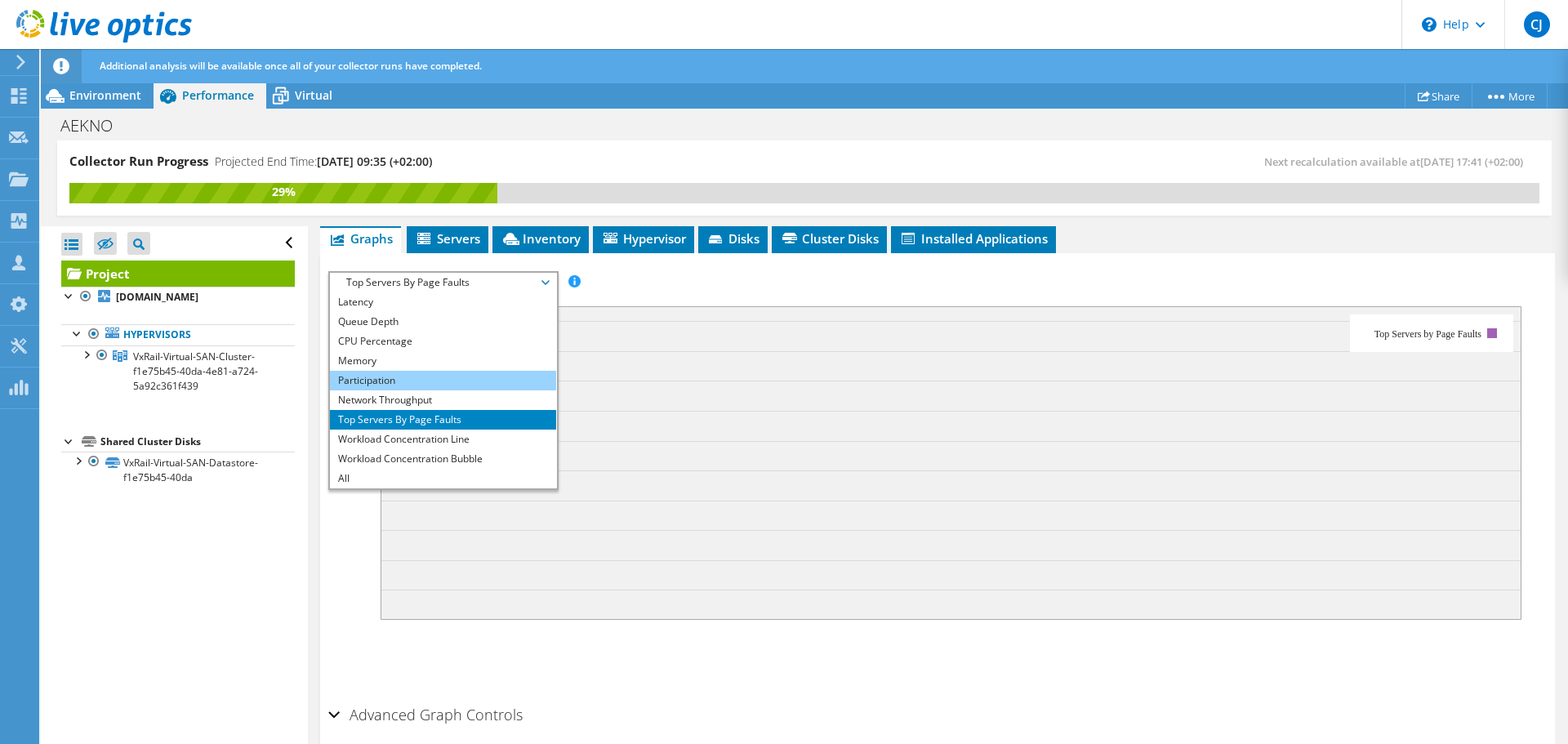
click at [397, 371] on li "Participation" at bounding box center [443, 380] width 226 height 19
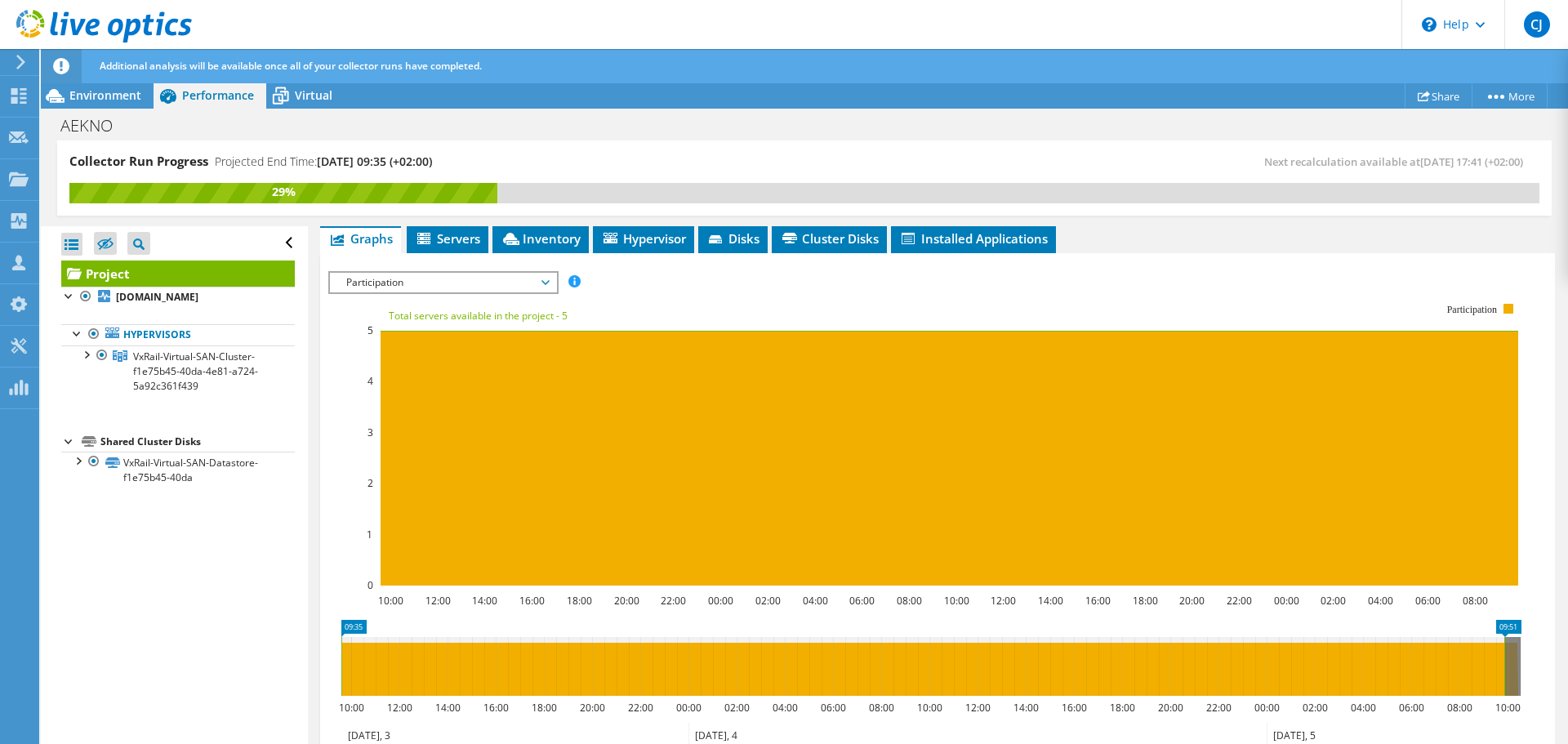
click at [454, 273] on span "Participation" at bounding box center [444, 282] width 210 height 19
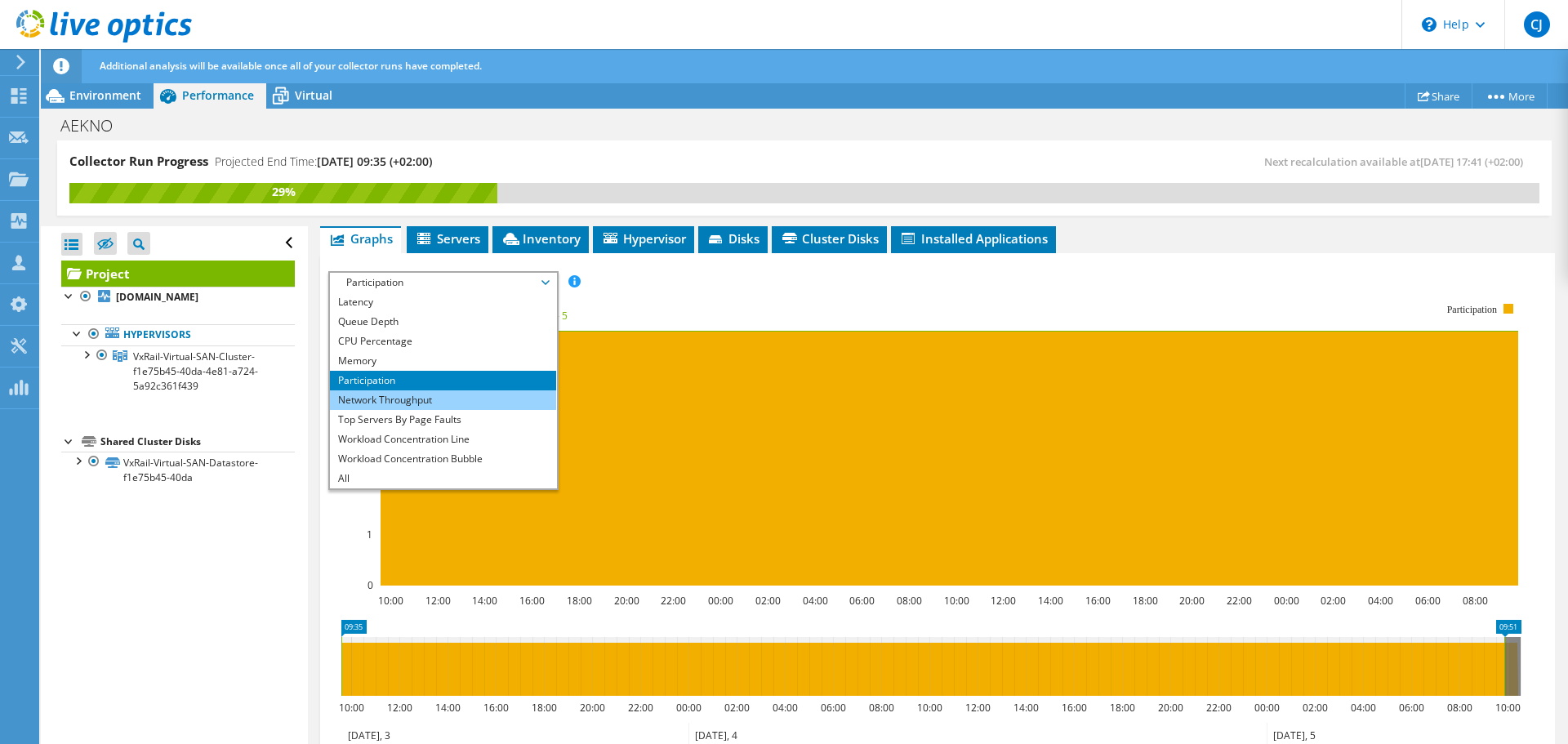
scroll to position [0, 0]
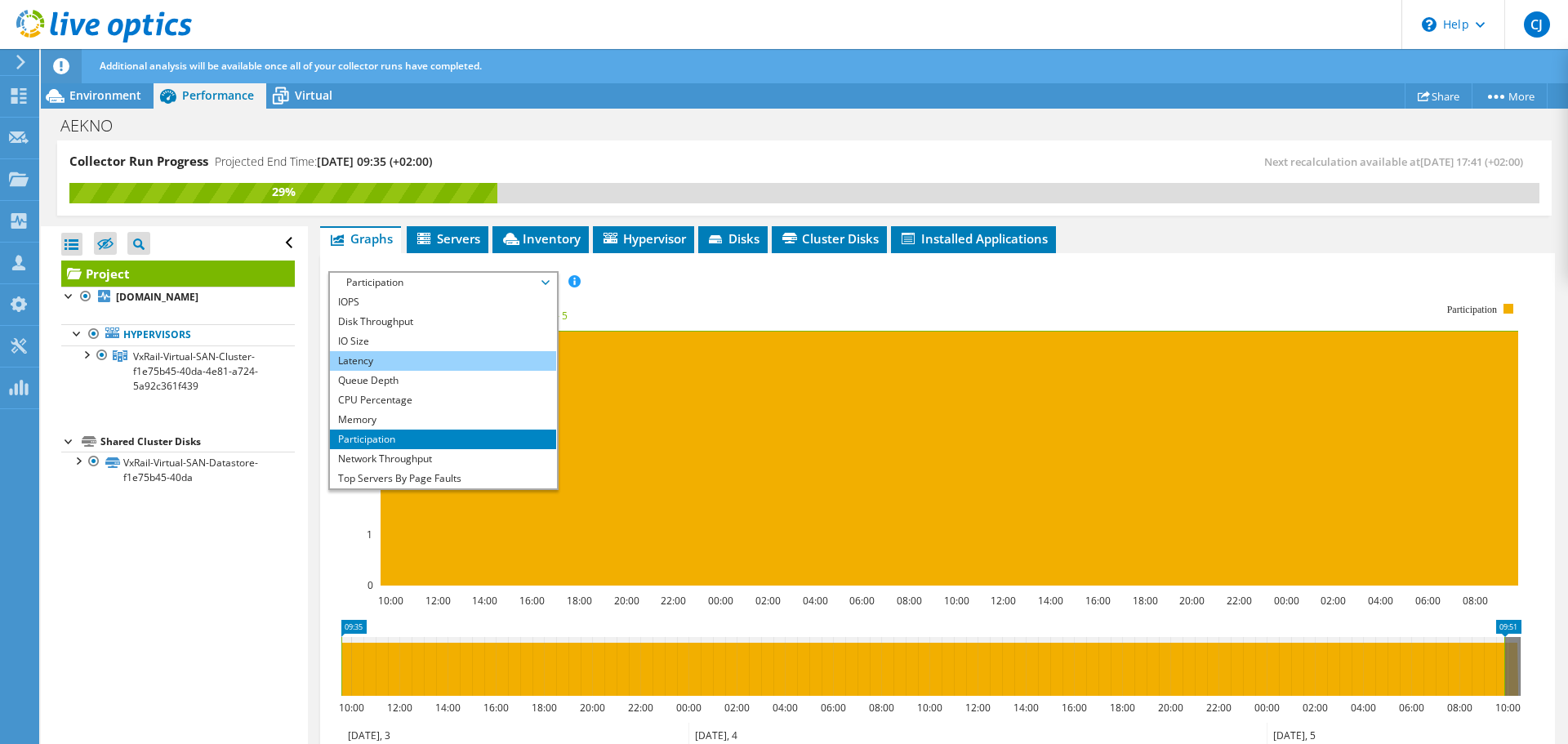
click at [414, 351] on li "Latency" at bounding box center [443, 360] width 226 height 19
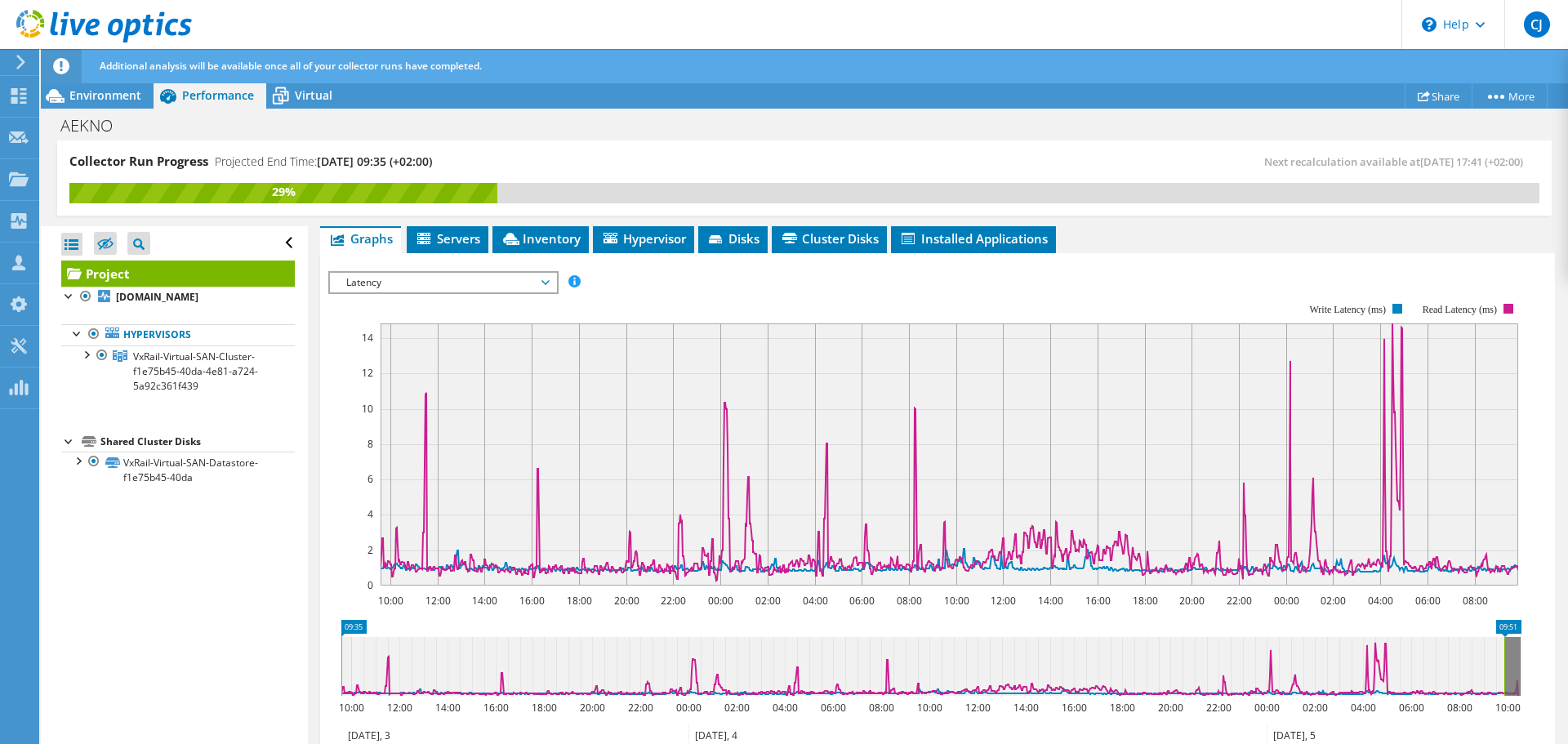
click at [447, 273] on span "Latency" at bounding box center [444, 282] width 210 height 19
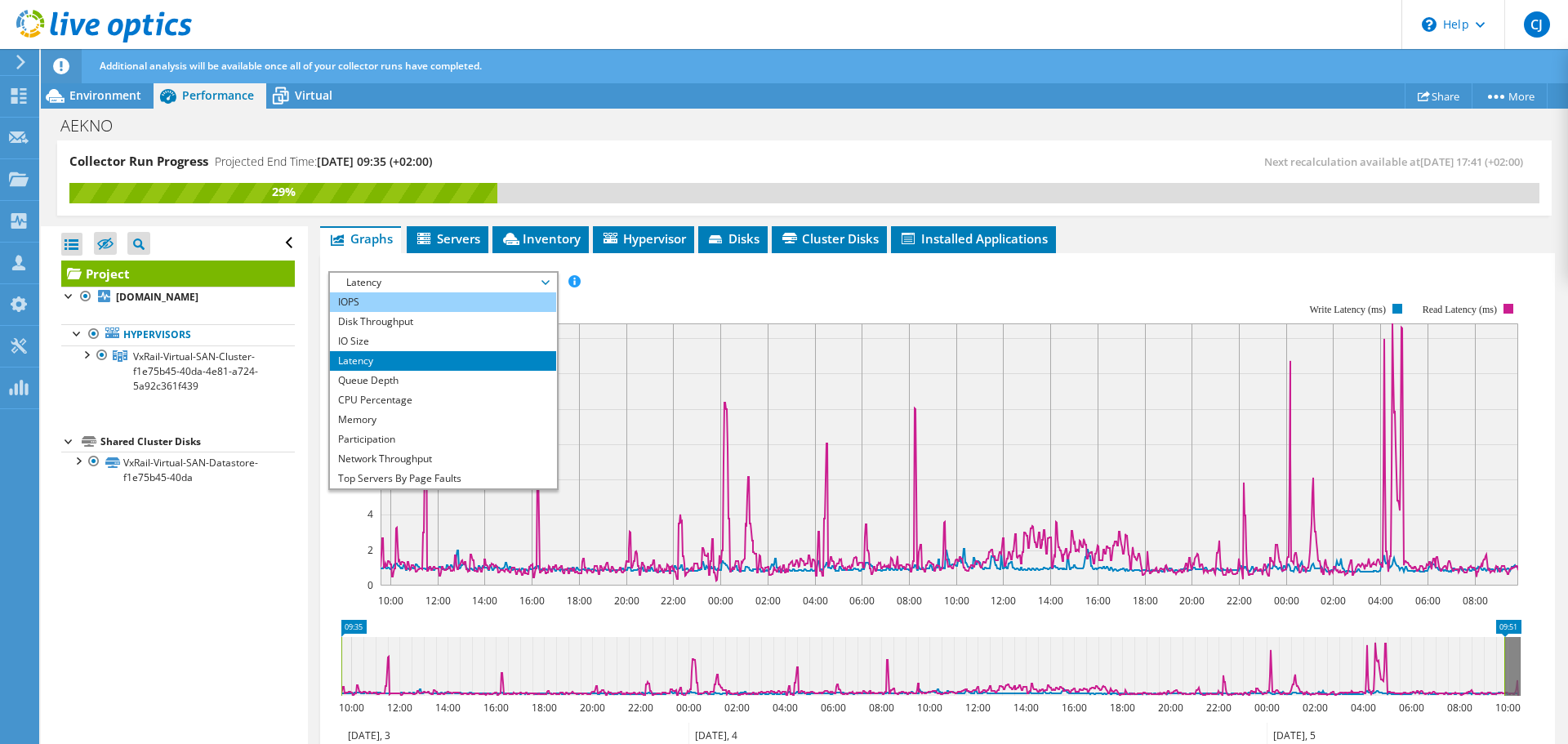
scroll to position [242, 0]
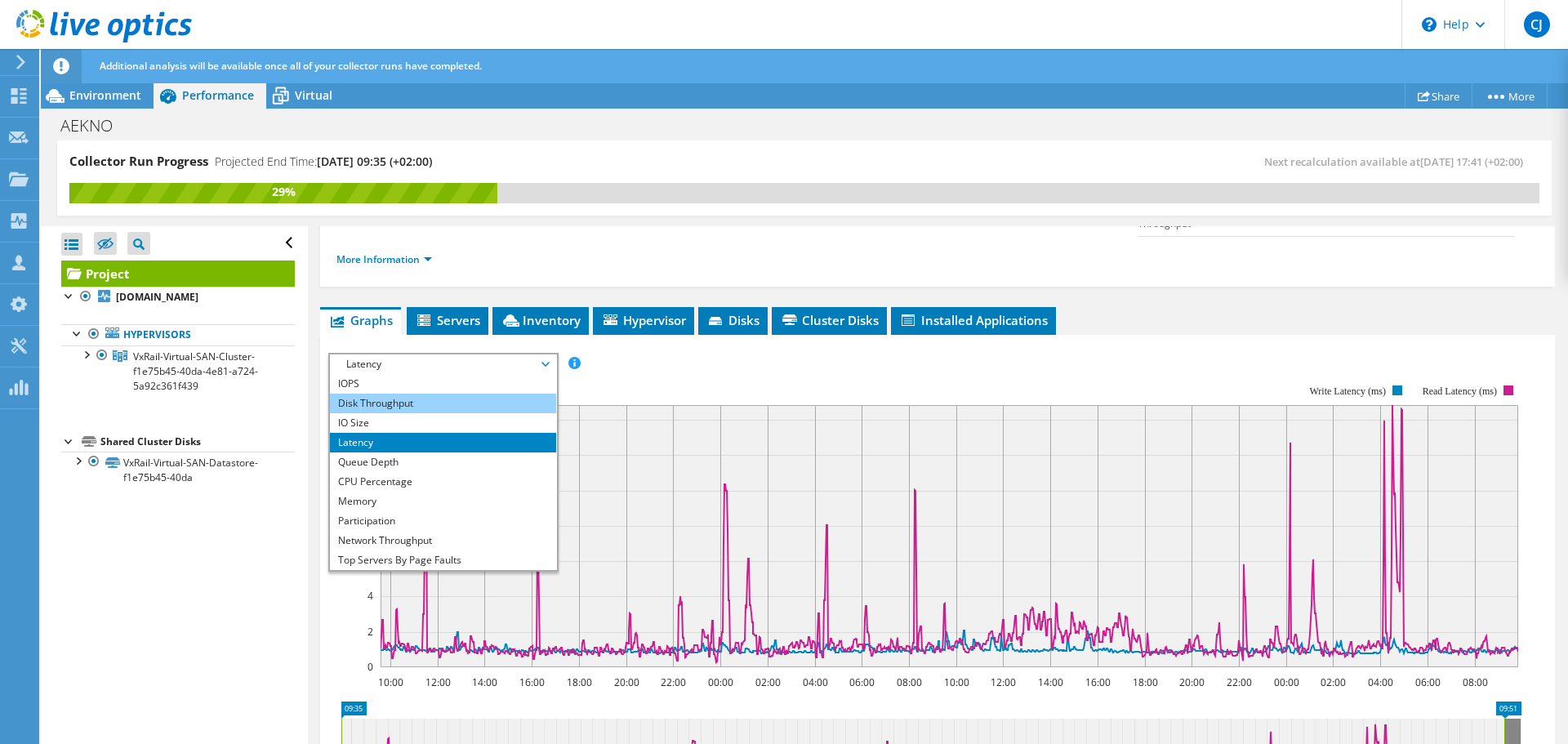
click at [418, 394] on li "Disk Throughput" at bounding box center [443, 403] width 226 height 19
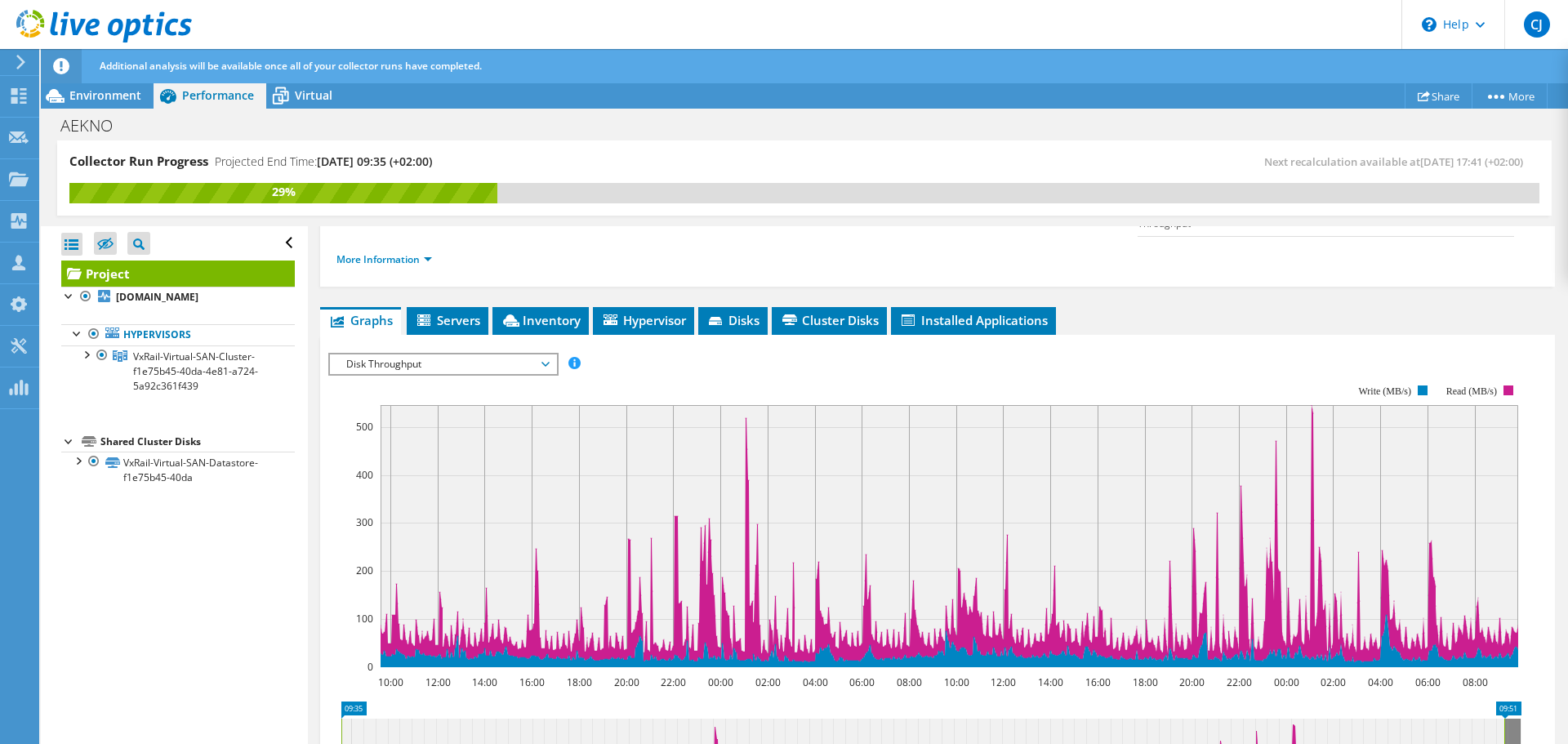
scroll to position [325, 0]
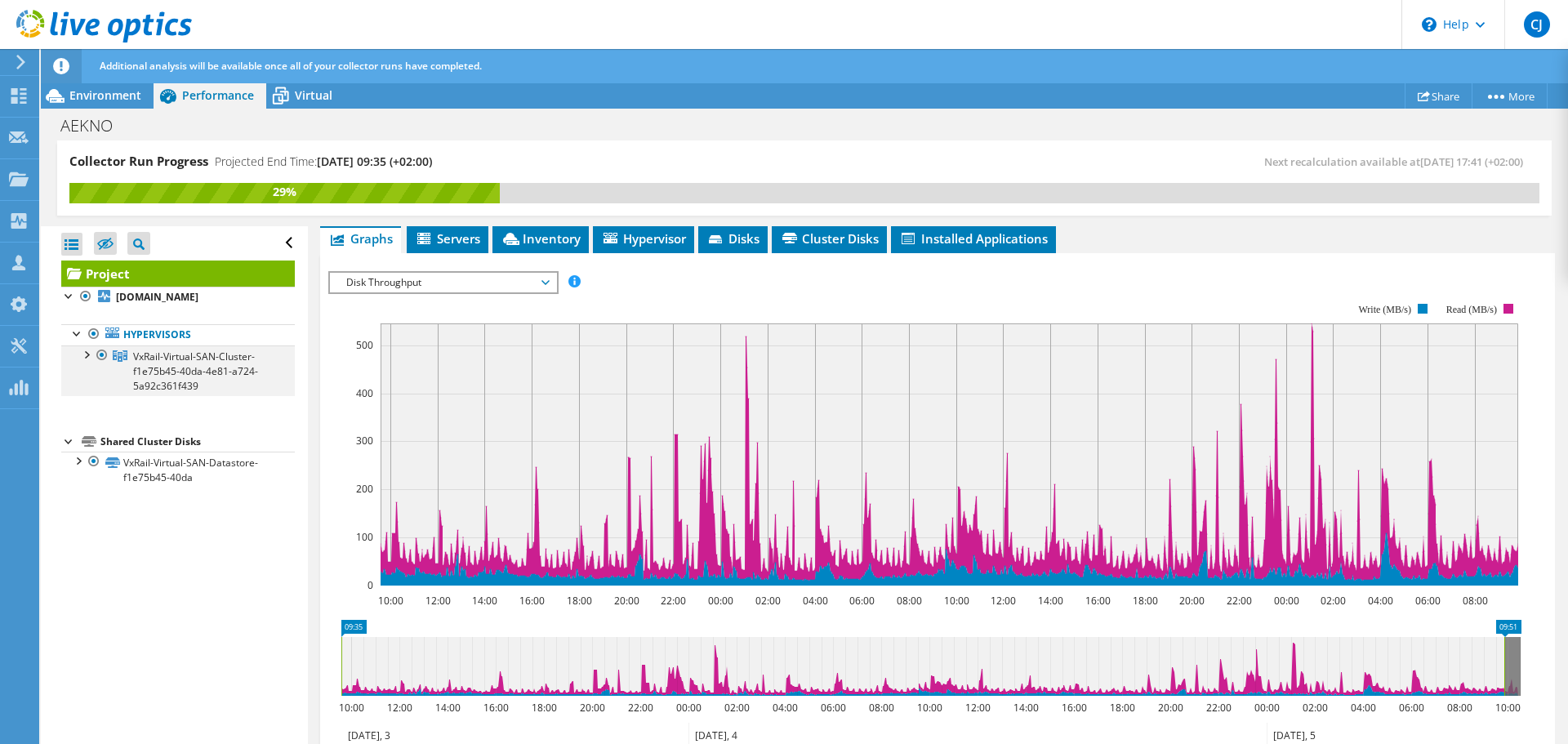
click at [89, 357] on div at bounding box center [86, 354] width 17 height 17
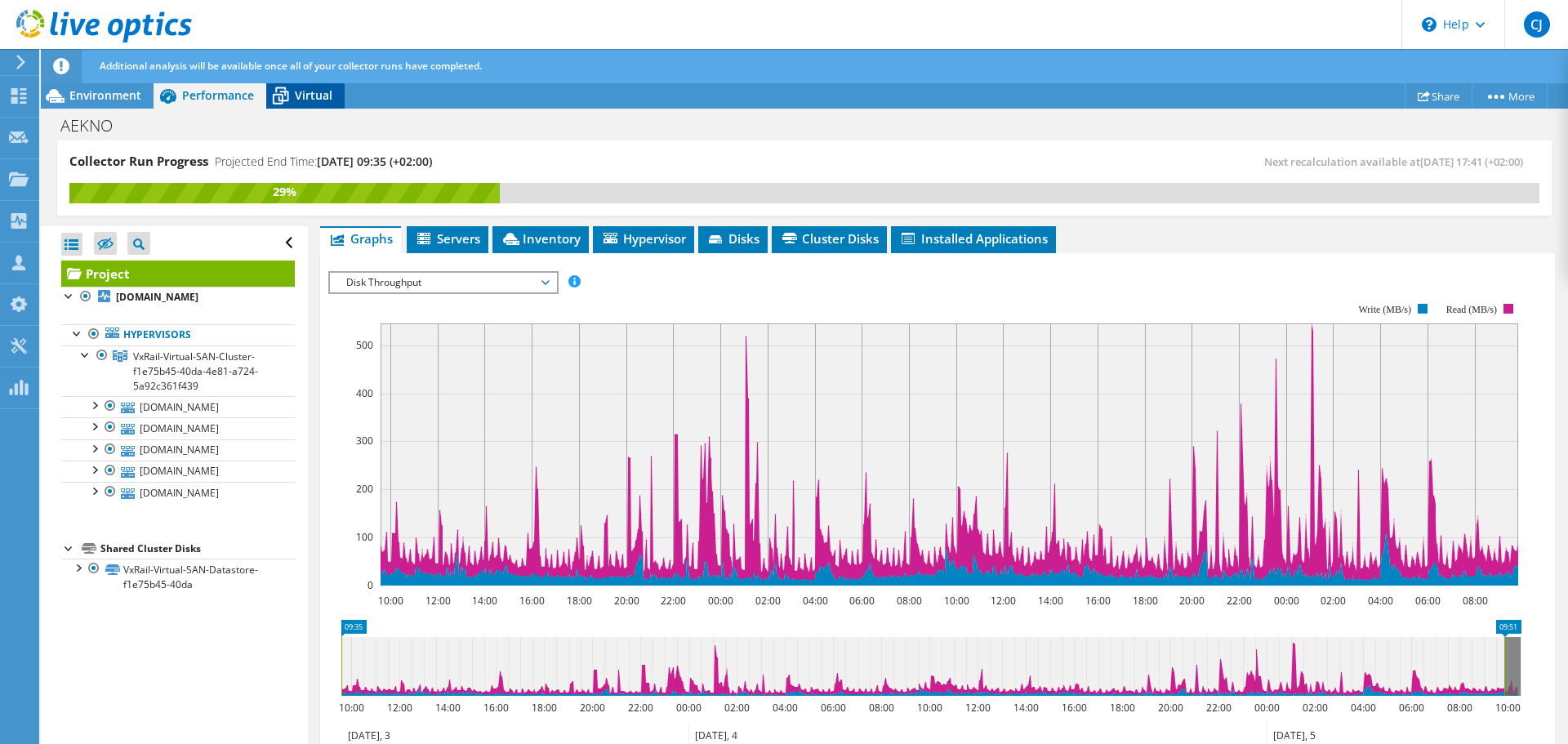
click at [303, 98] on span "Virtual" at bounding box center [314, 95] width 38 height 16
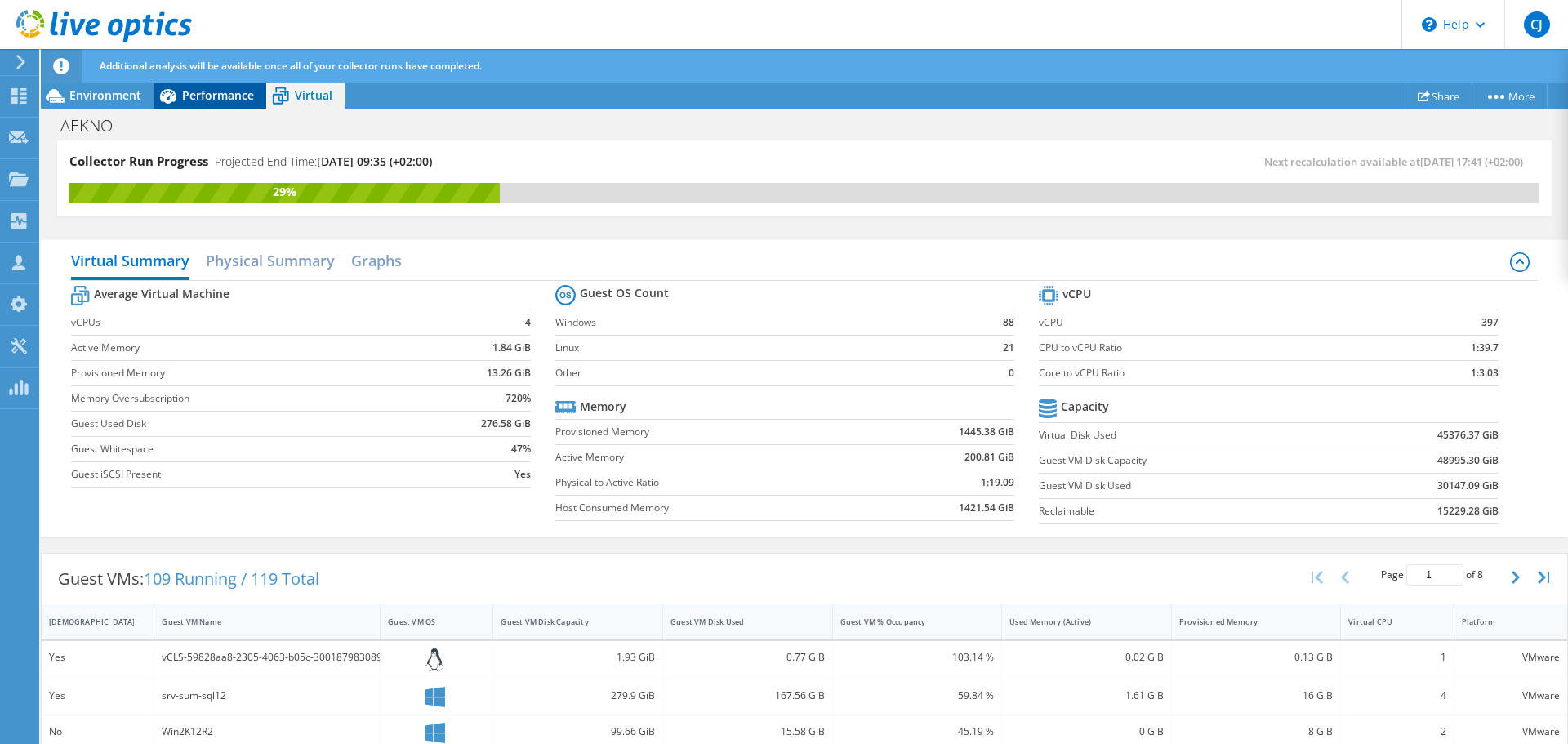
click at [229, 92] on span "Performance" at bounding box center [218, 95] width 72 height 16
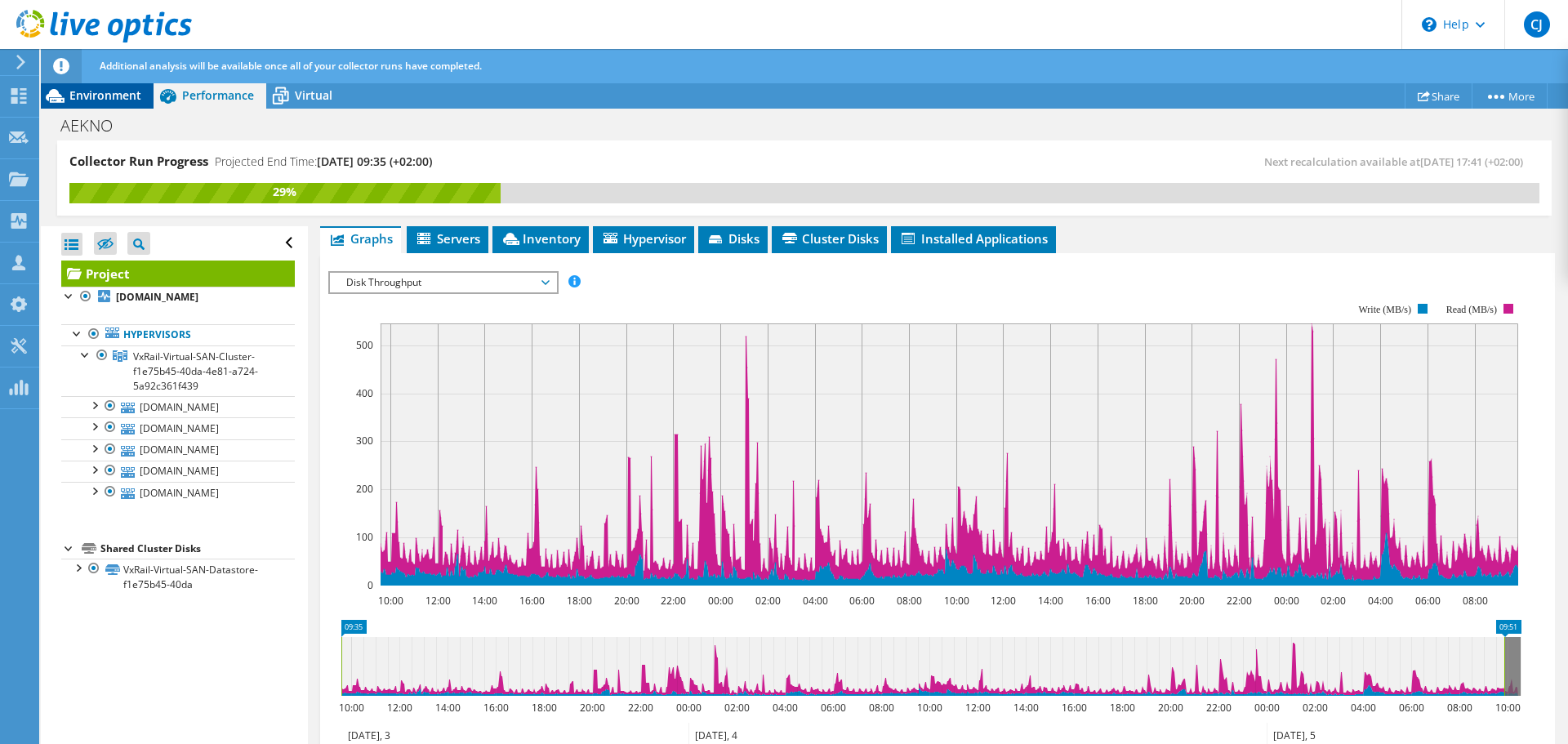
click at [93, 93] on span "Environment" at bounding box center [105, 95] width 72 height 16
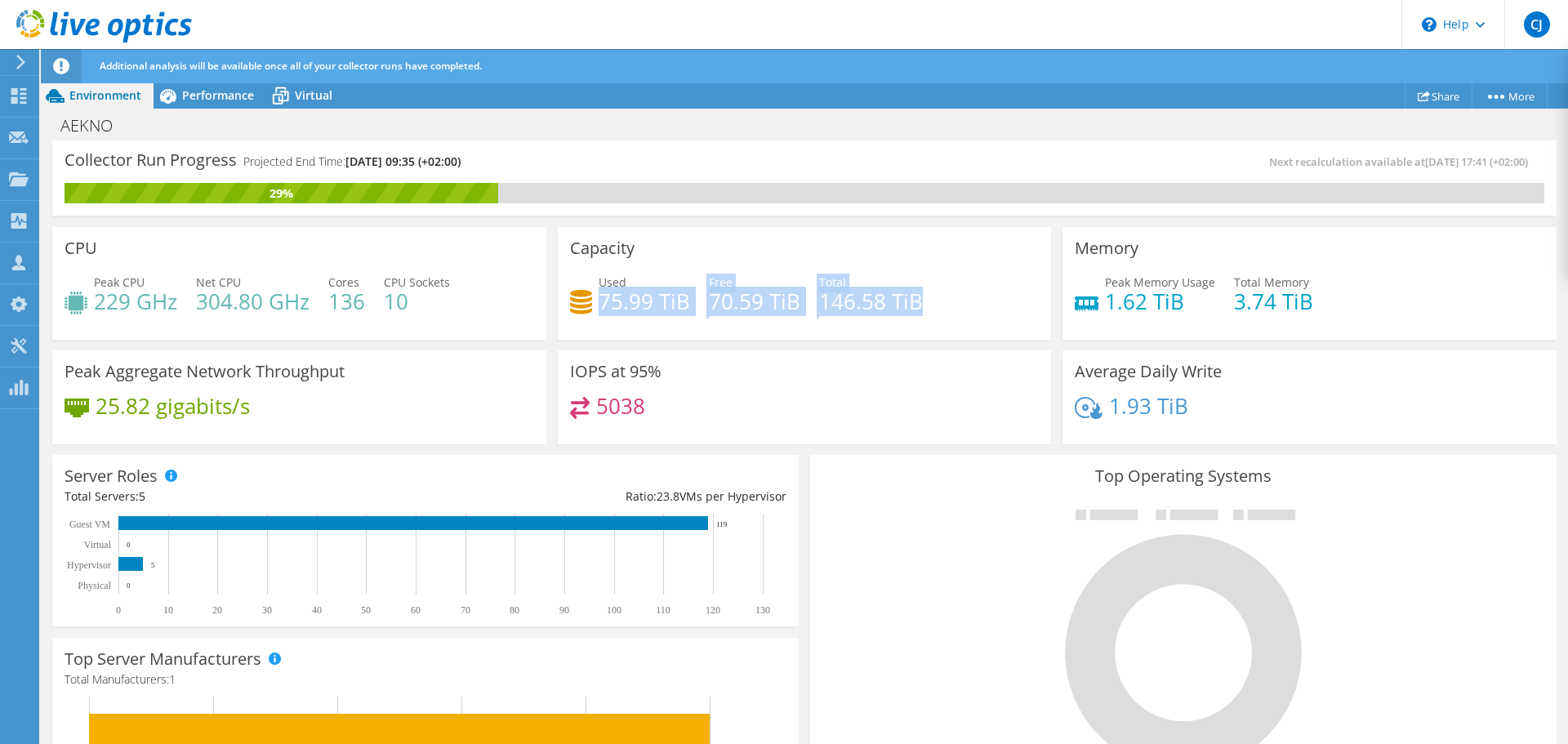
drag, startPoint x: 599, startPoint y: 308, endPoint x: 926, endPoint y: 309, distance: 327.0
click at [926, 309] on div "Used 75.99 TiB Free 70.59 TiB Total 146.58 TiB" at bounding box center [804, 301] width 469 height 53
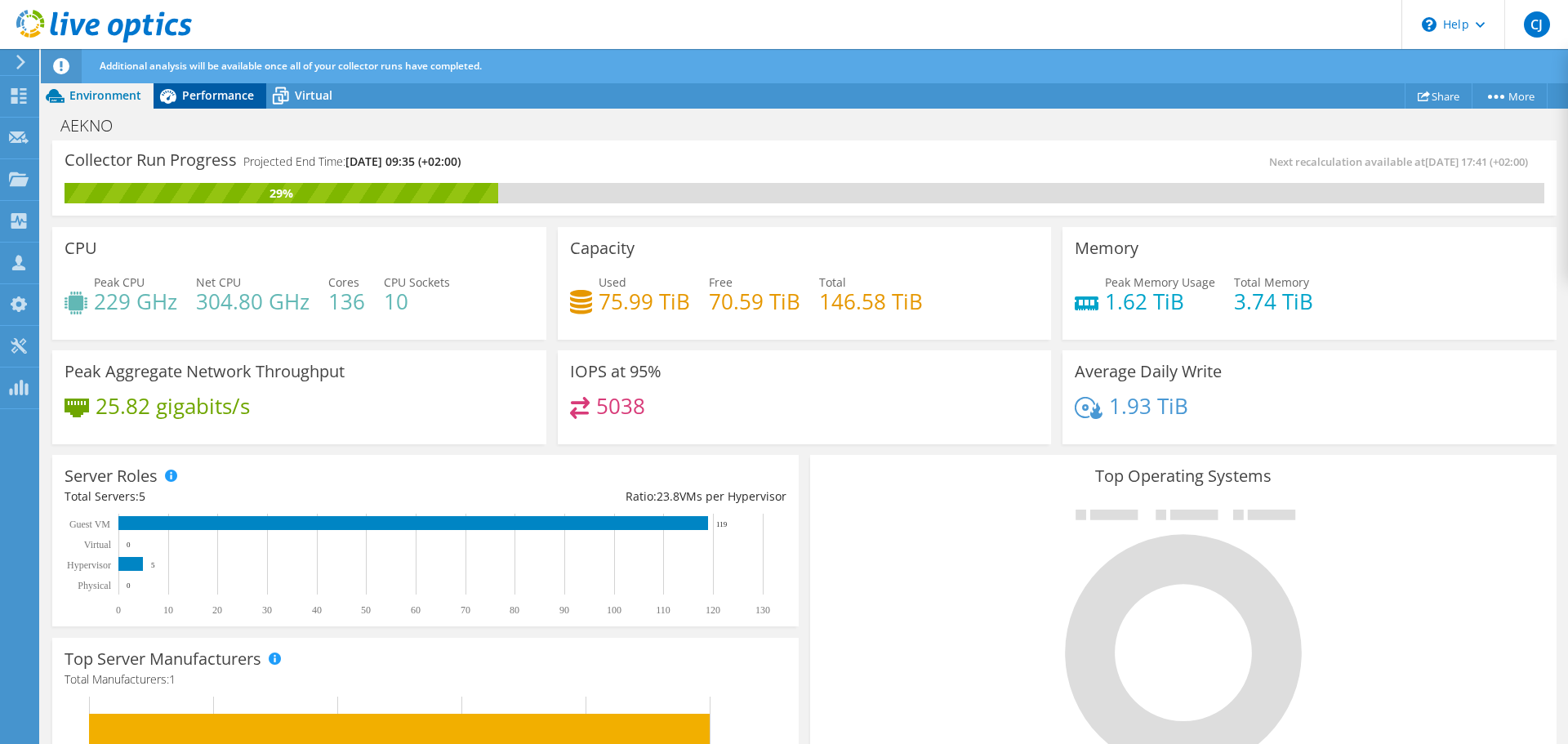
click at [201, 95] on span "Performance" at bounding box center [218, 95] width 72 height 16
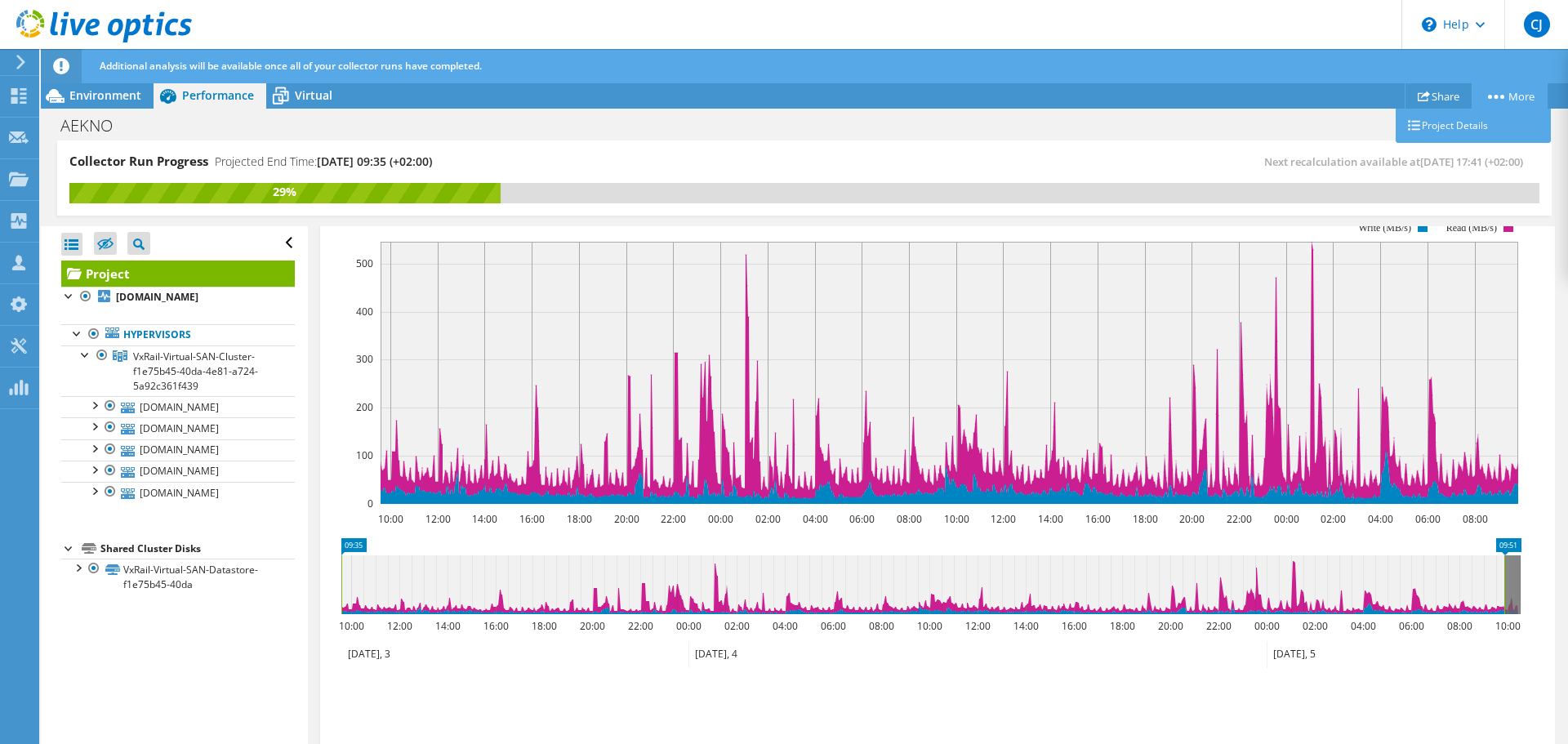
click at [1494, 95] on icon at bounding box center [1496, 97] width 17 height 4
click at [296, 96] on span "Virtual" at bounding box center [314, 95] width 38 height 16
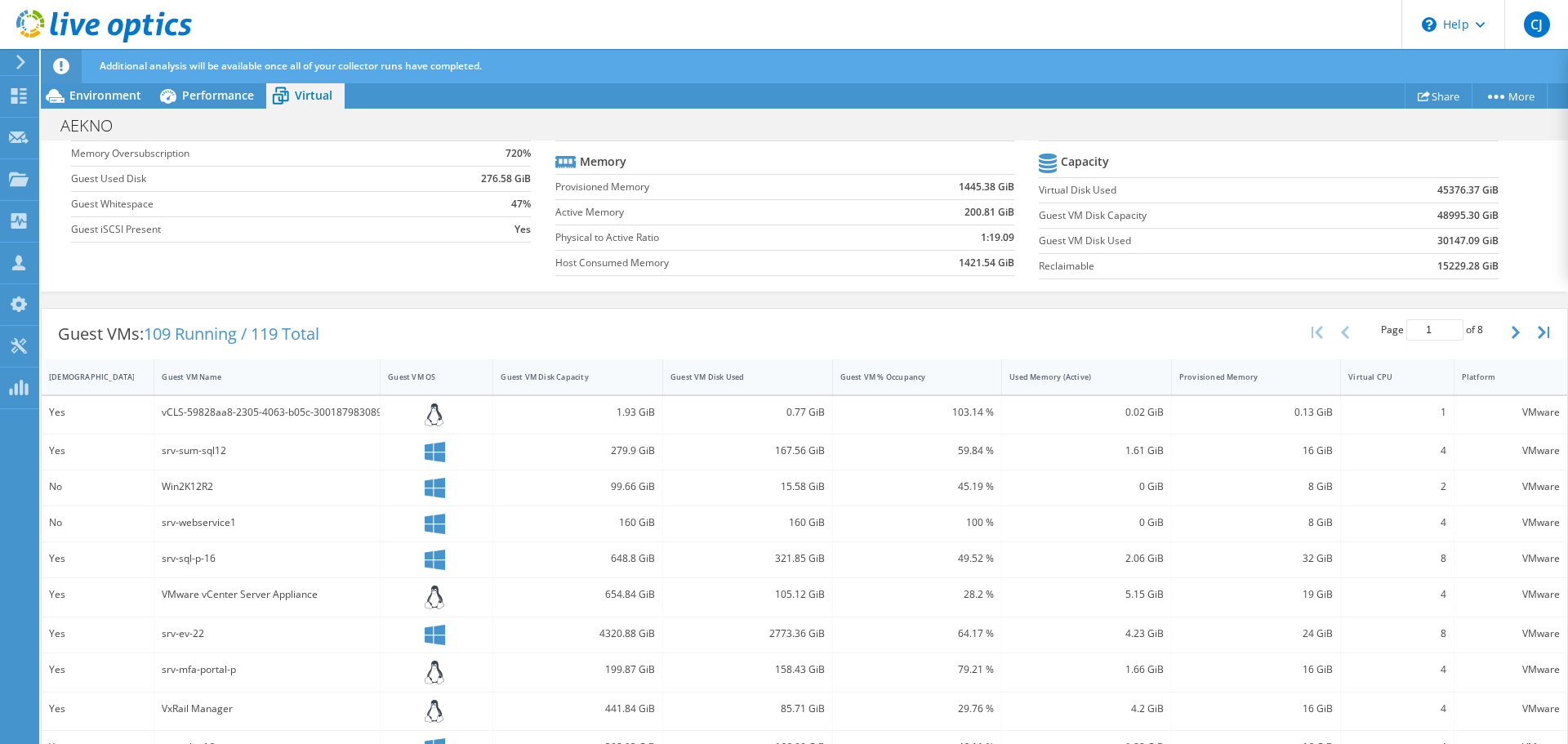
scroll to position [0, 0]
click at [107, 97] on span "Environment" at bounding box center [105, 95] width 72 height 16
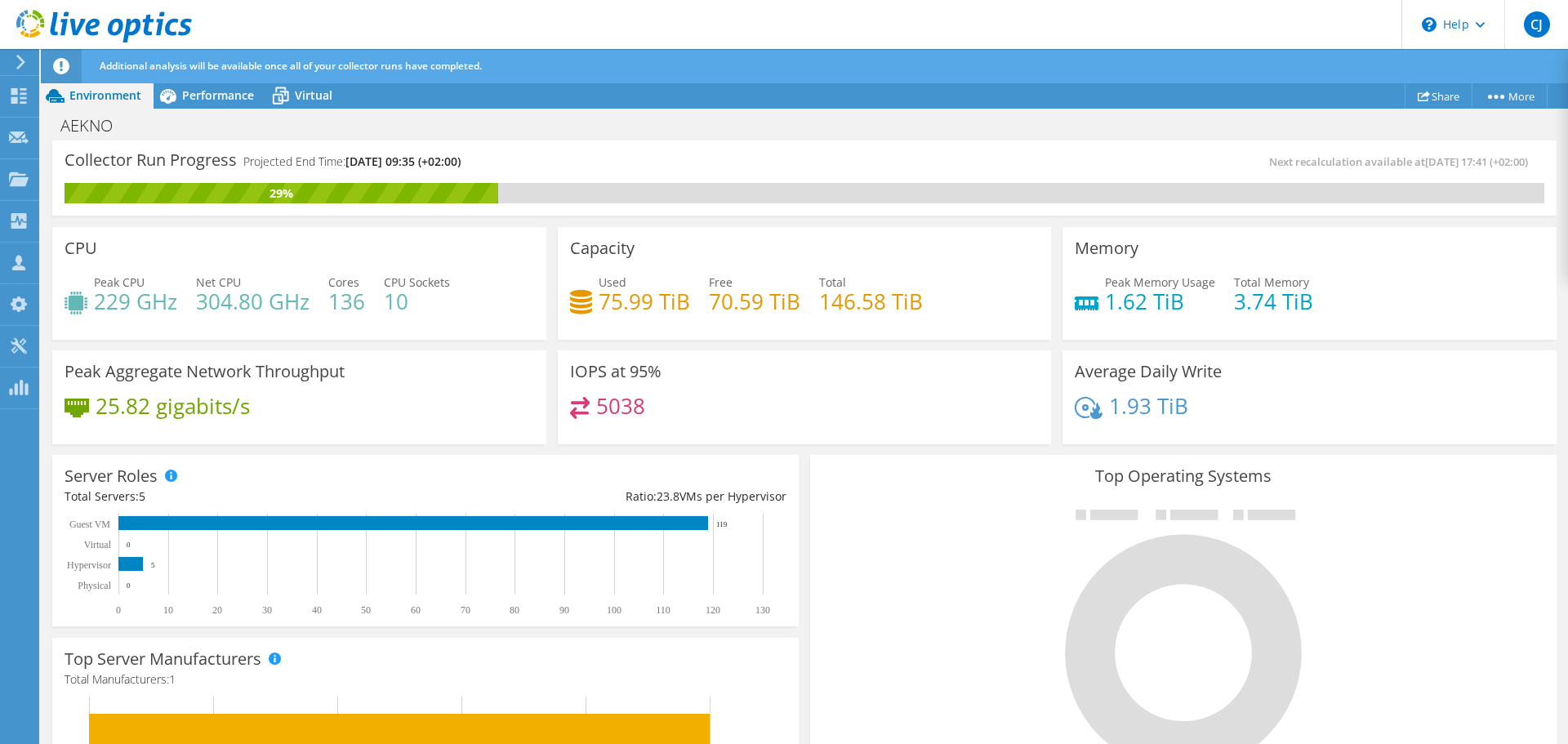
scroll to position [488, 0]
click at [598, 389] on div "IOPS at 95% 5038" at bounding box center [805, 397] width 494 height 95
click at [191, 90] on span "Performance" at bounding box center [218, 95] width 72 height 16
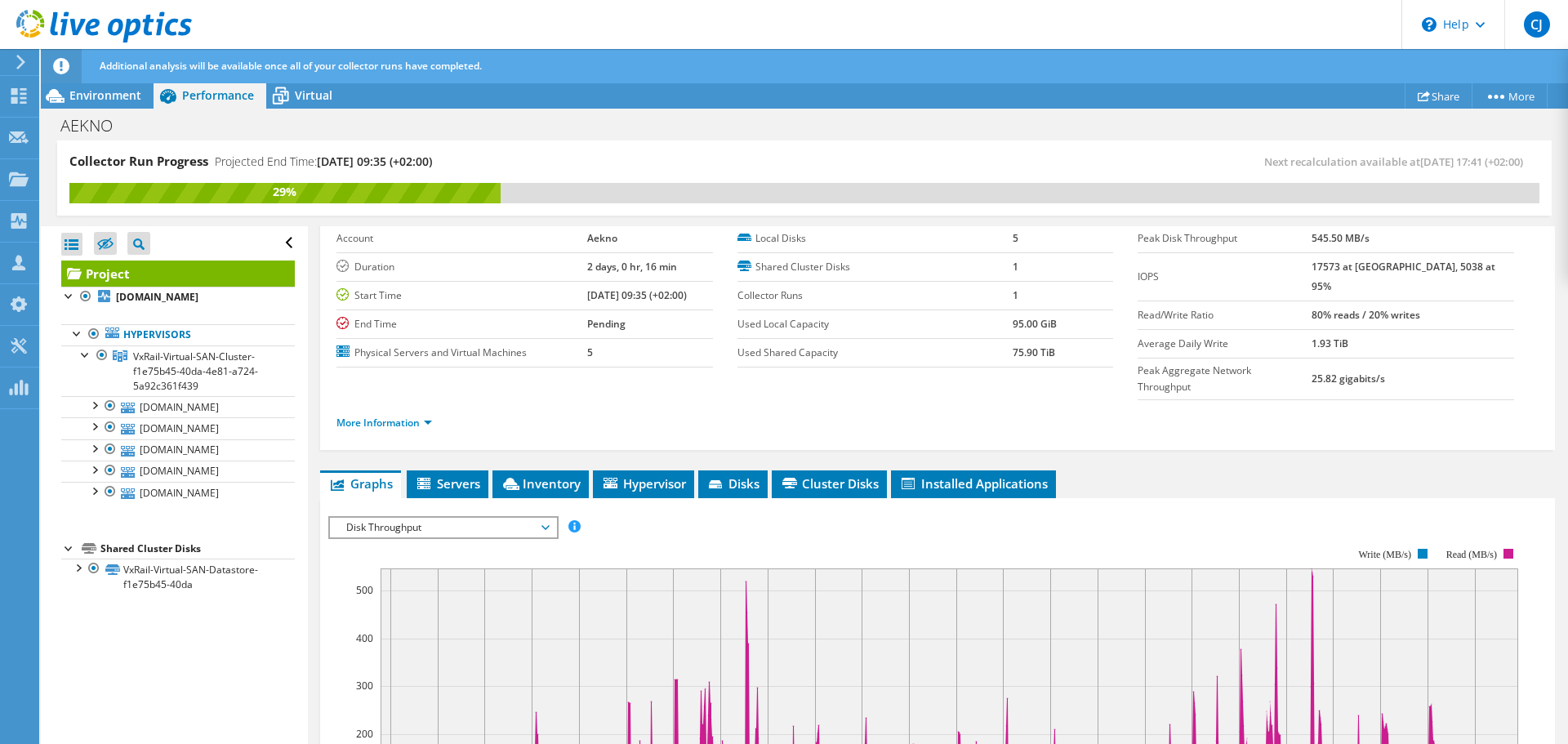
scroll to position [160, 0]
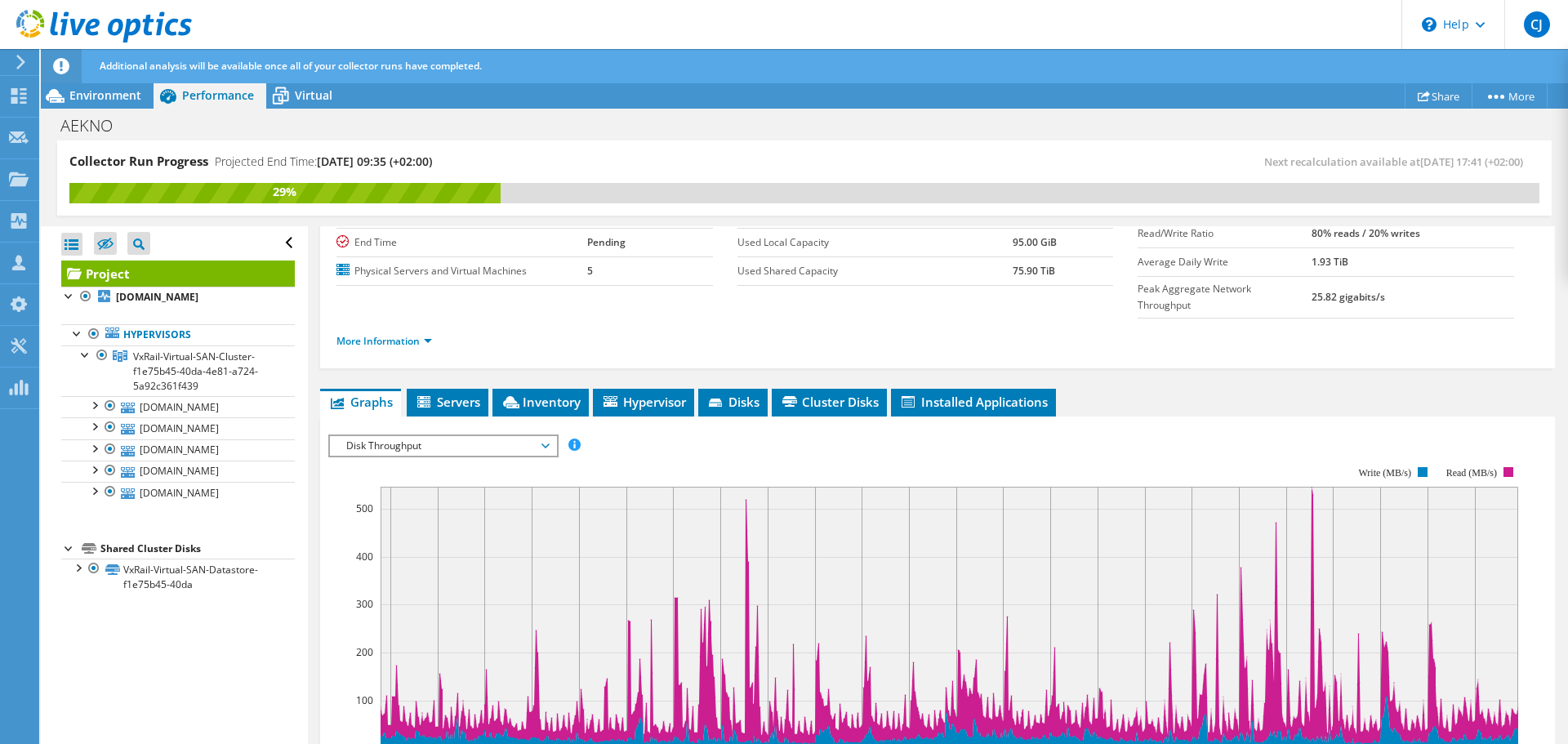
click at [499, 436] on span "Disk Throughput" at bounding box center [444, 445] width 210 height 19
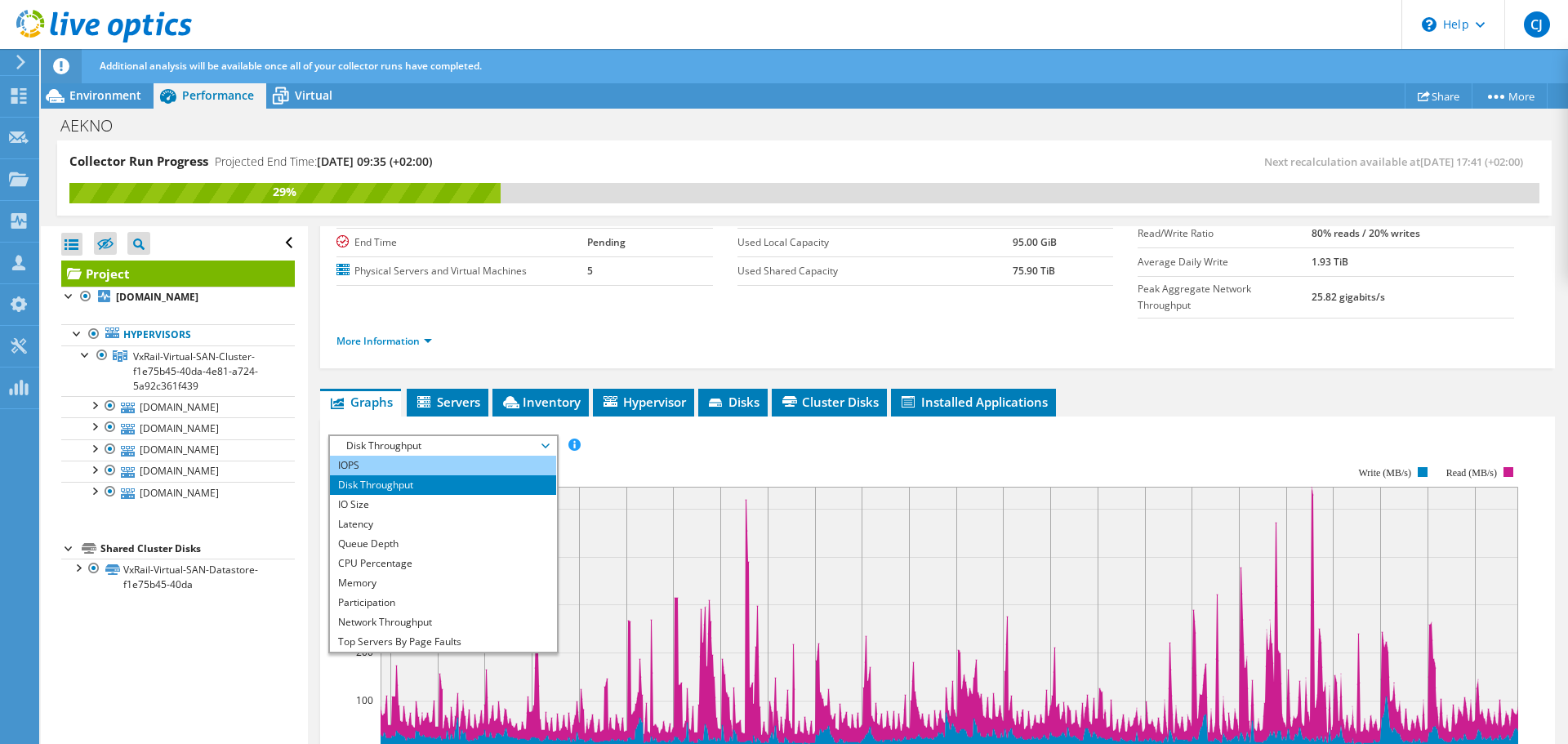
click at [385, 455] on li "IOPS" at bounding box center [443, 465] width 226 height 19
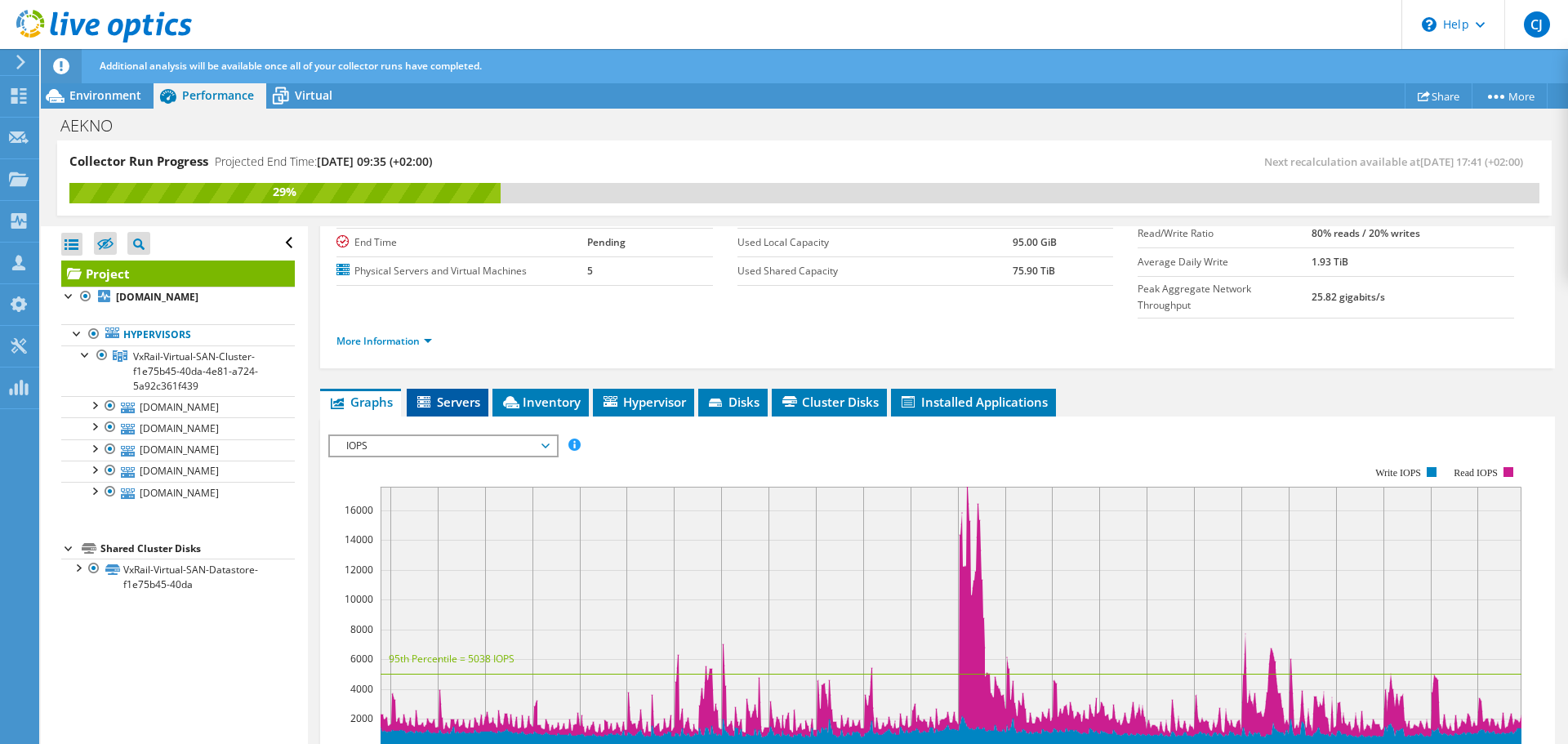
click at [468, 394] on span "Servers" at bounding box center [447, 402] width 65 height 17
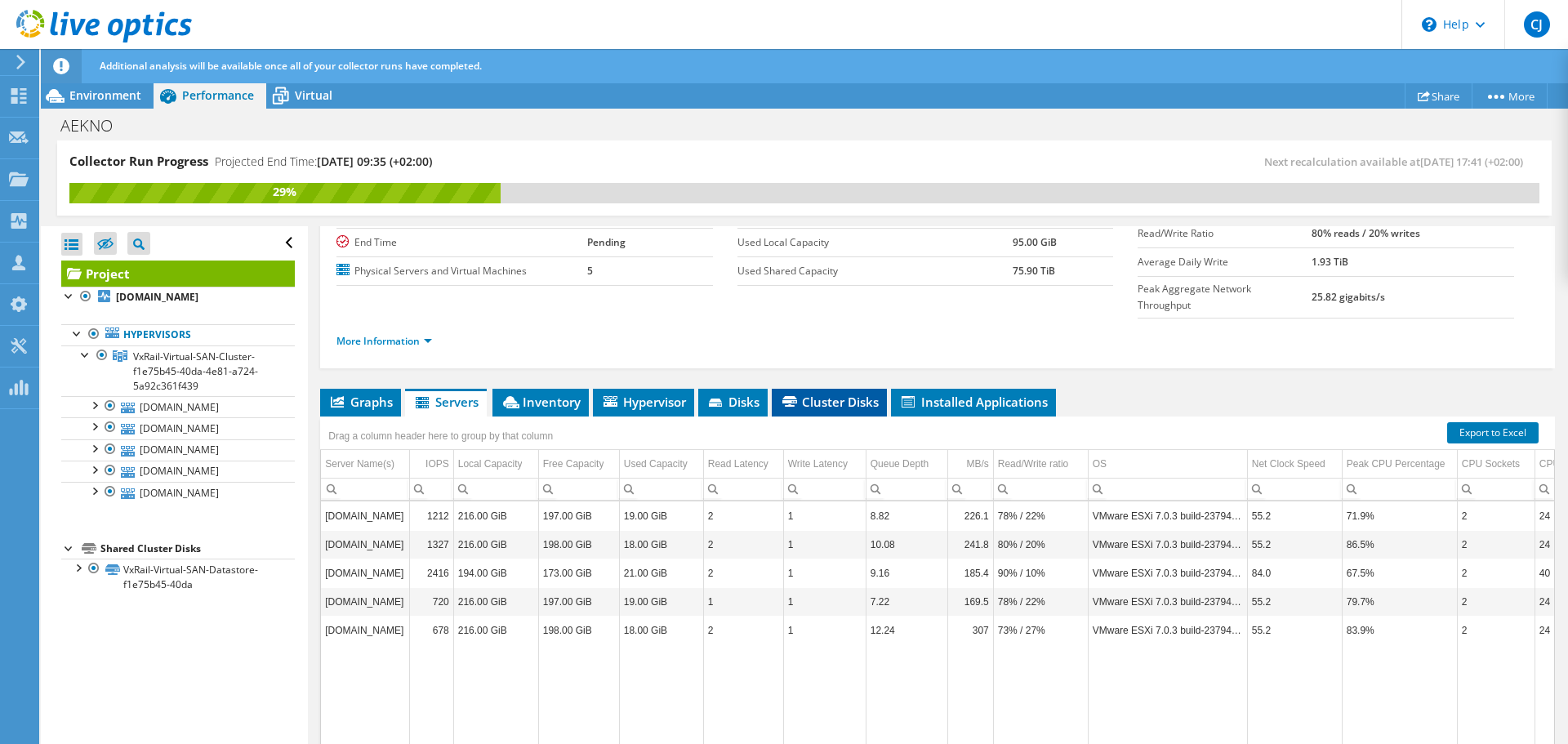
click at [833, 394] on span "Cluster Disks" at bounding box center [829, 402] width 99 height 17
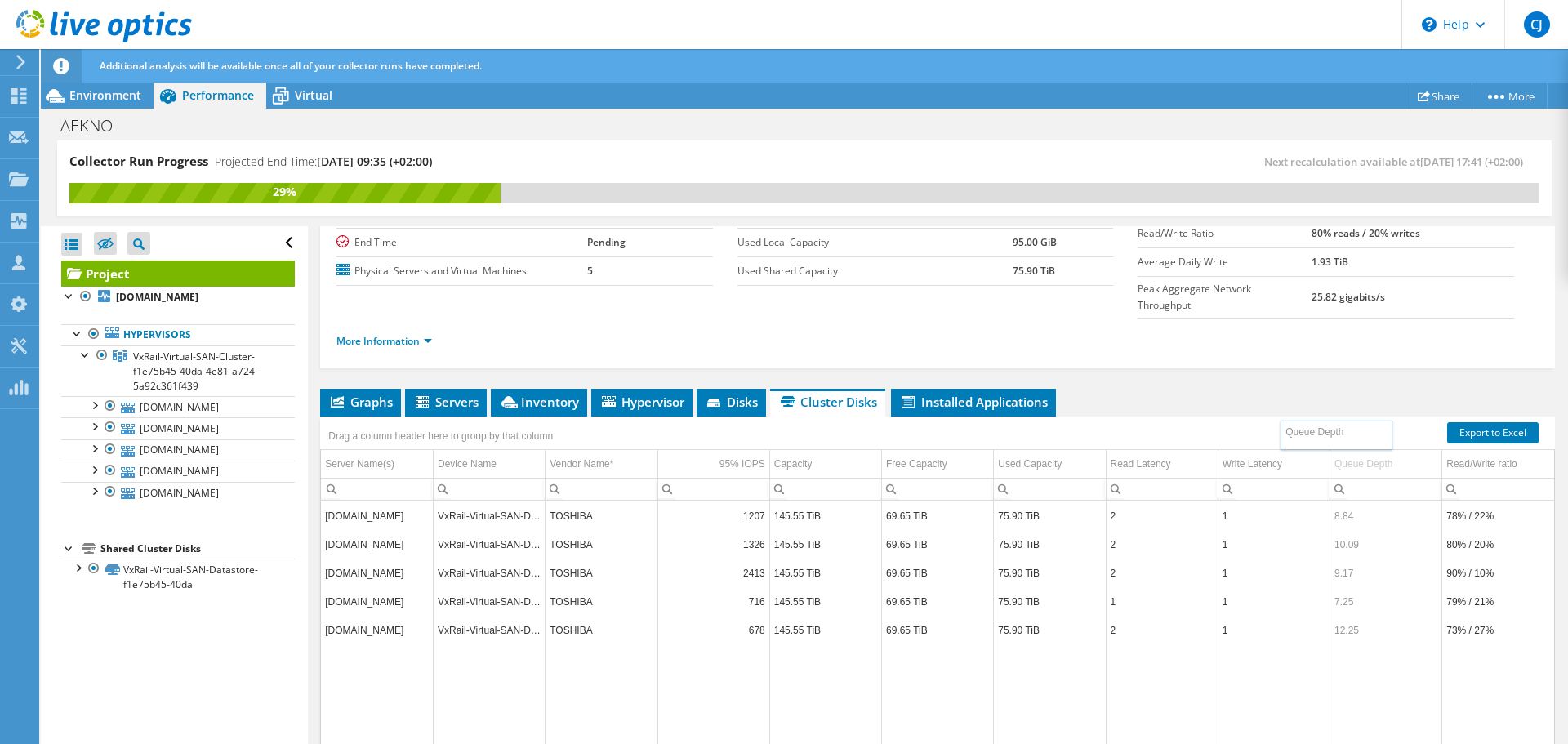
drag, startPoint x: 1388, startPoint y: 425, endPoint x: 1349, endPoint y: 430, distance: 39.3
click at [1369, 454] on div "Queue Depth" at bounding box center [1363, 463] width 58 height 19
